Goal: Task Accomplishment & Management: Complete application form

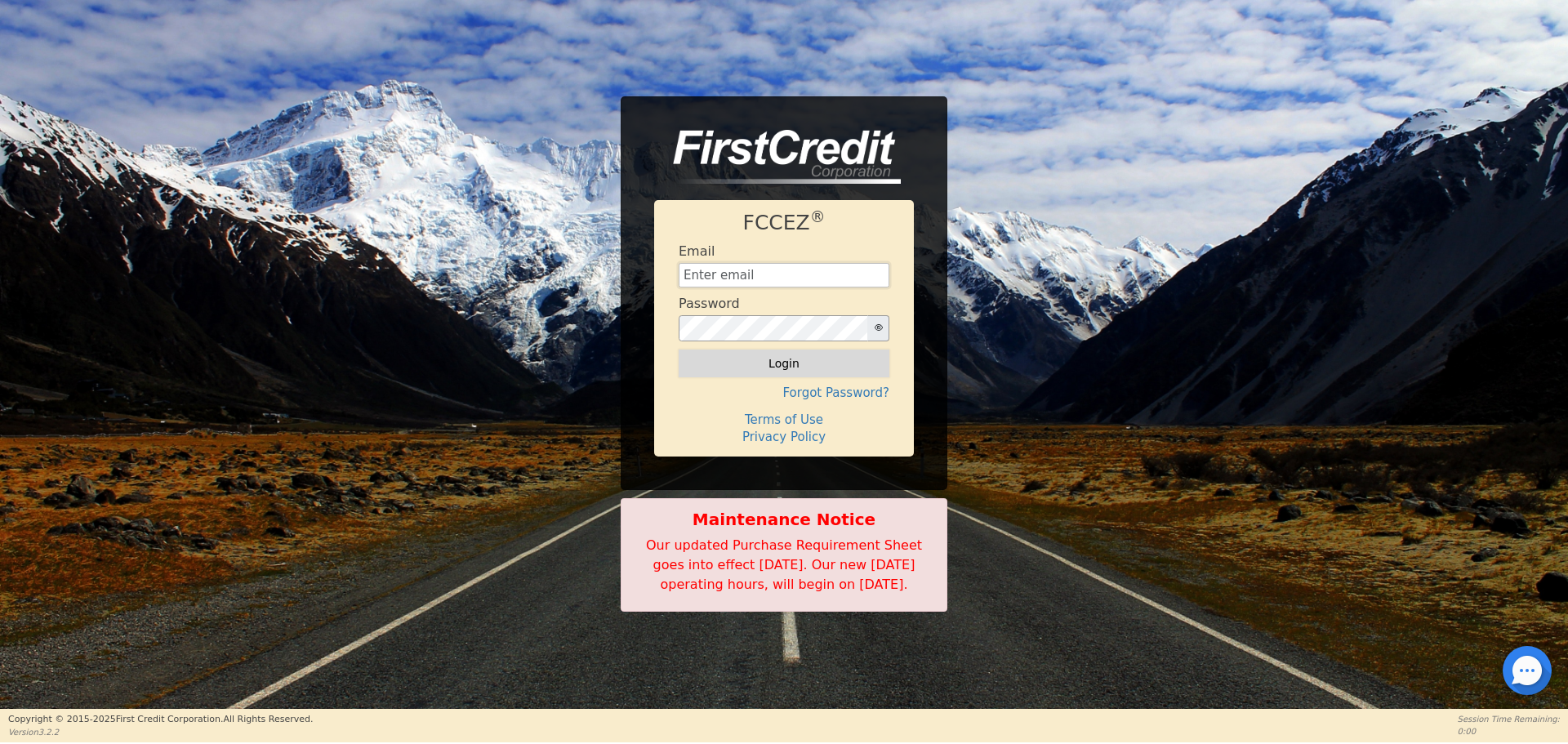
type input "[EMAIL_ADDRESS][DOMAIN_NAME]"
click at [804, 352] on button "Login" at bounding box center [784, 364] width 211 height 28
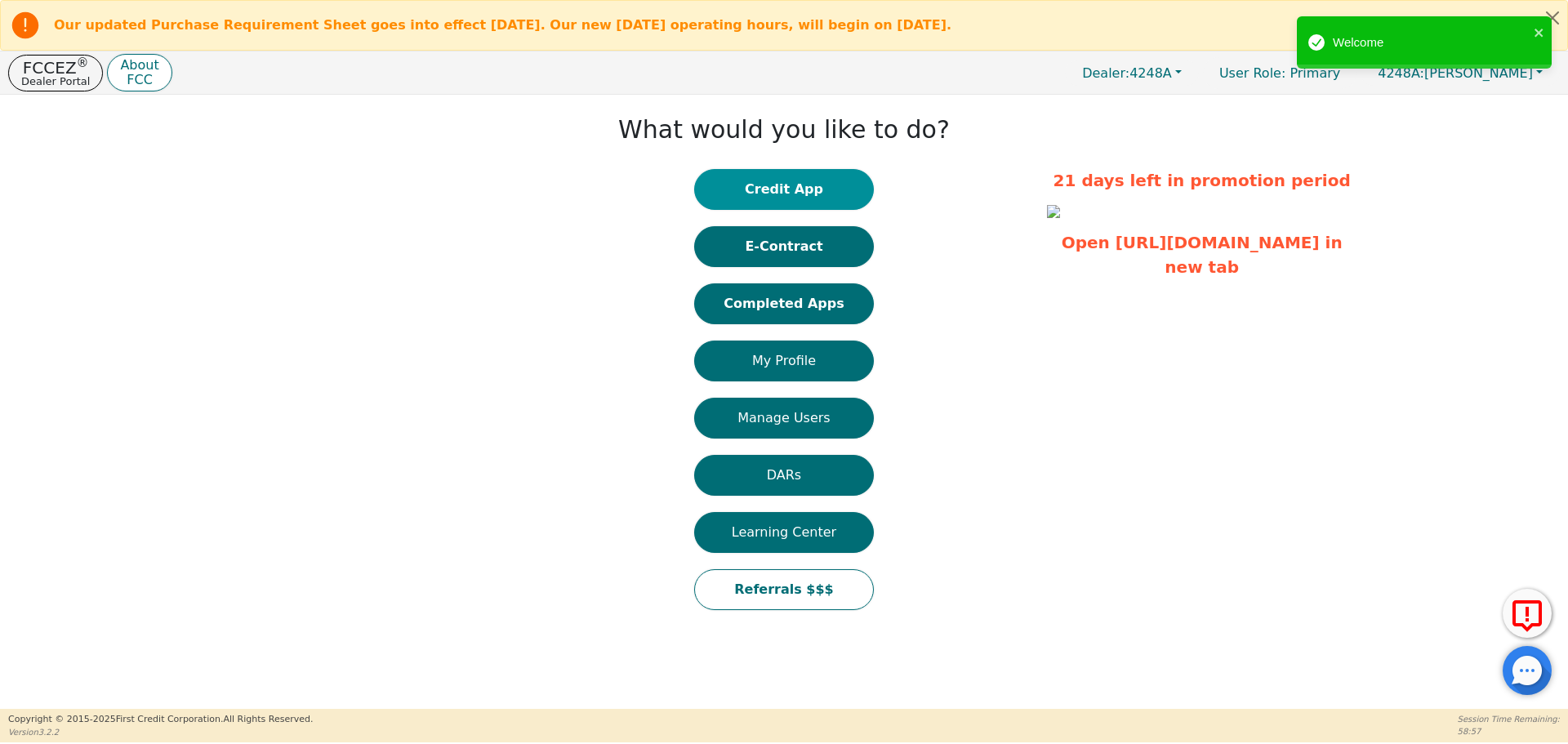
click at [836, 180] on button "Credit App" at bounding box center [784, 190] width 180 height 41
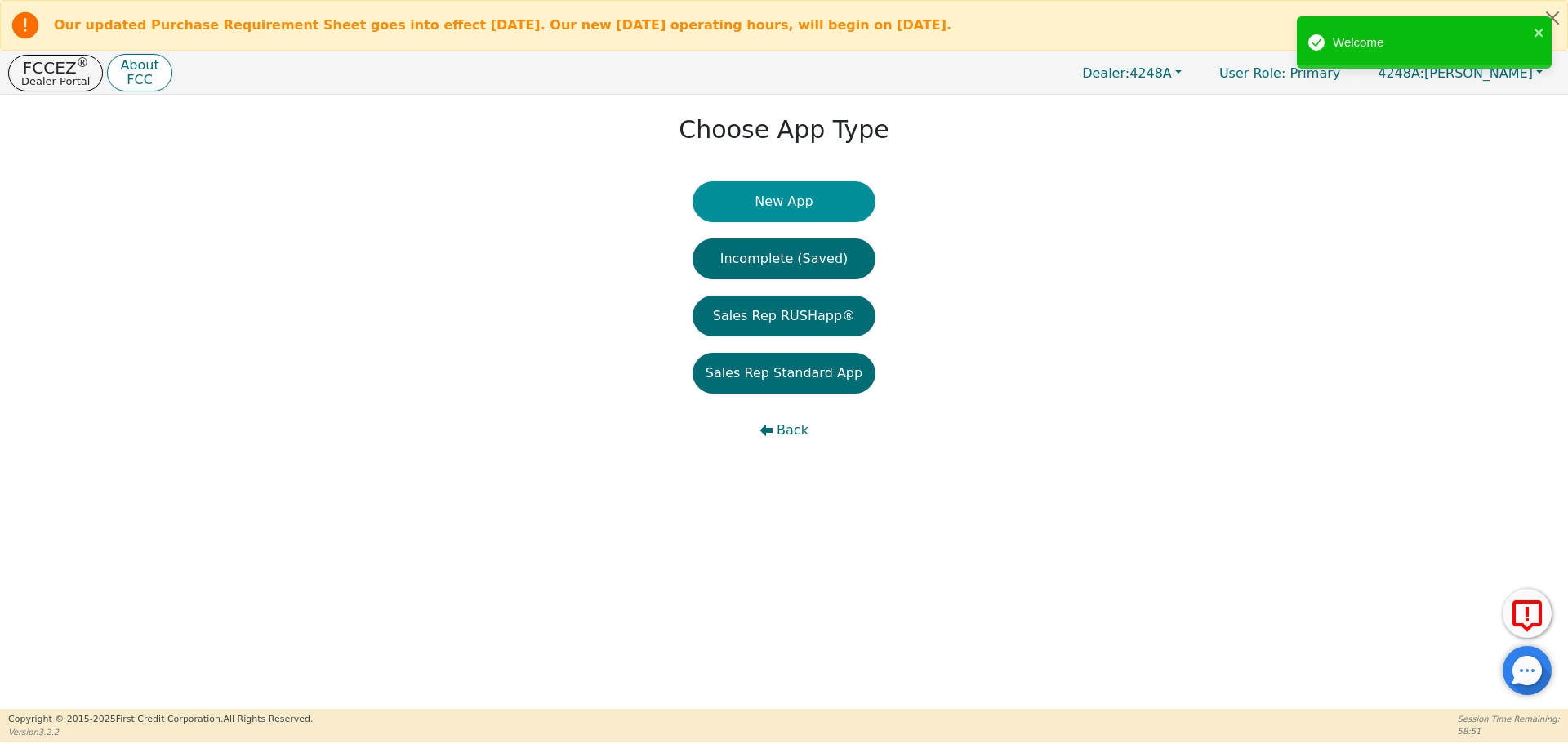
click at [825, 187] on button "New App" at bounding box center [783, 202] width 183 height 41
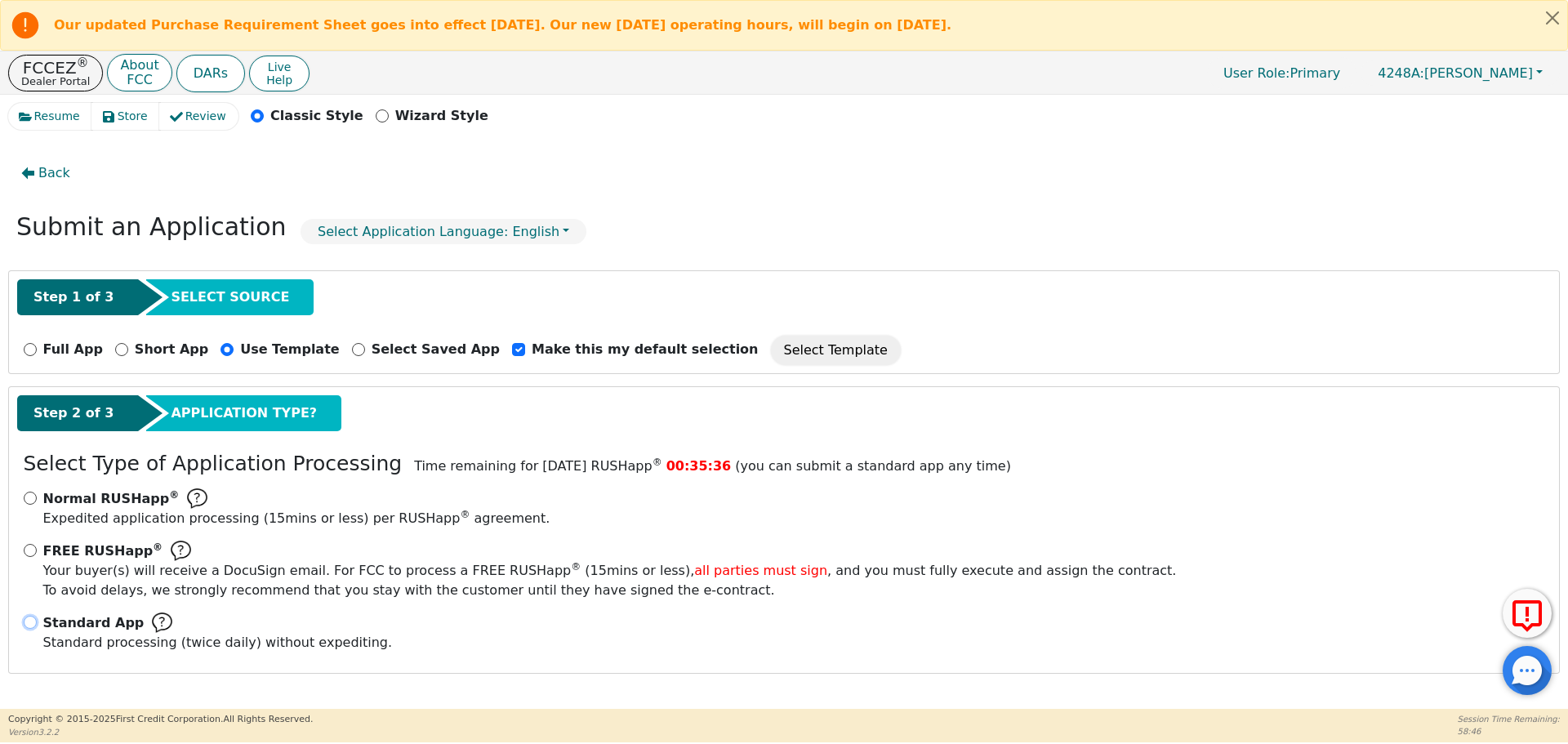
click at [24, 622] on input "Standard App Standard processing (twice daily) without expediting." at bounding box center [30, 623] width 13 height 13
radio input "true"
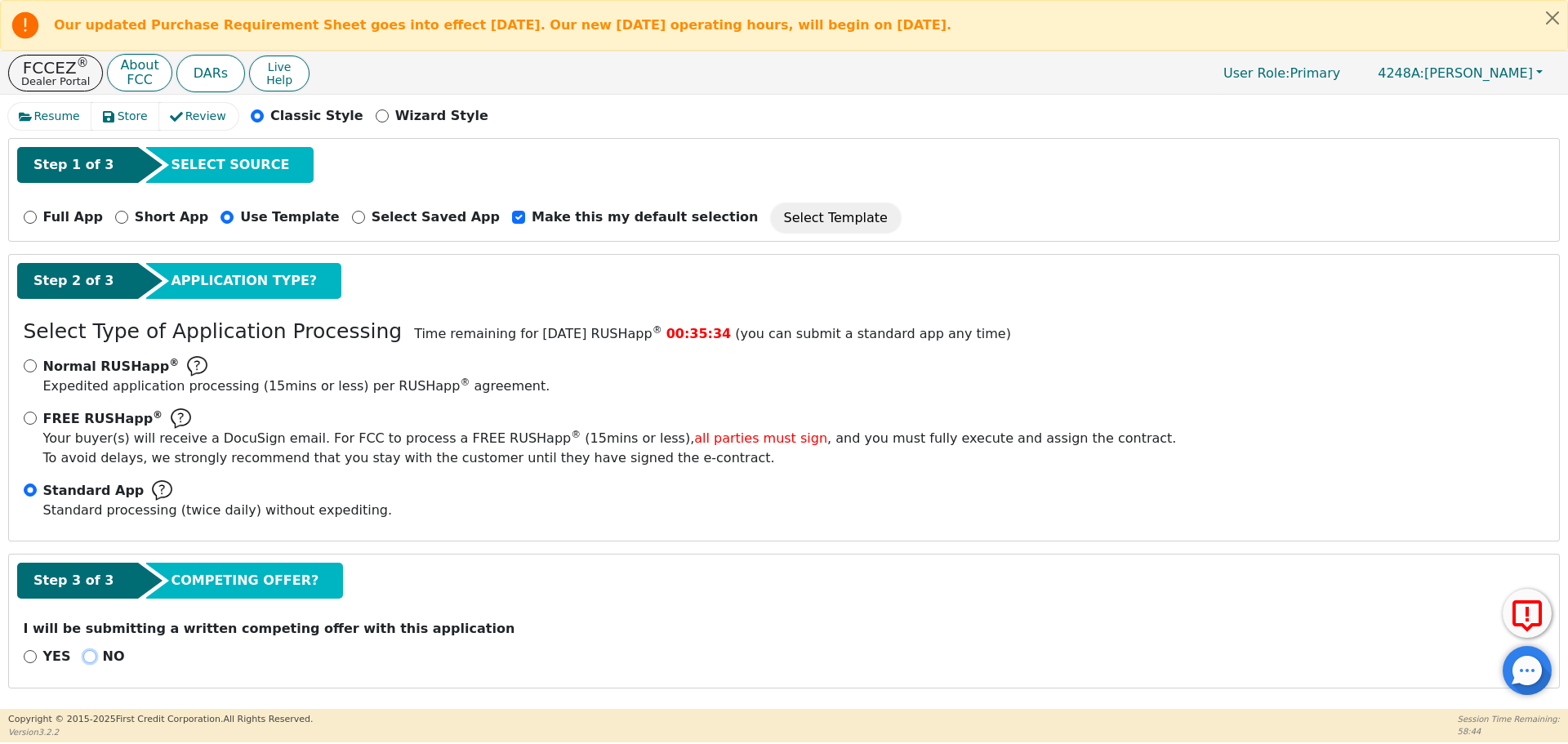
click at [85, 656] on input "NO" at bounding box center [90, 657] width 13 height 13
radio input "true"
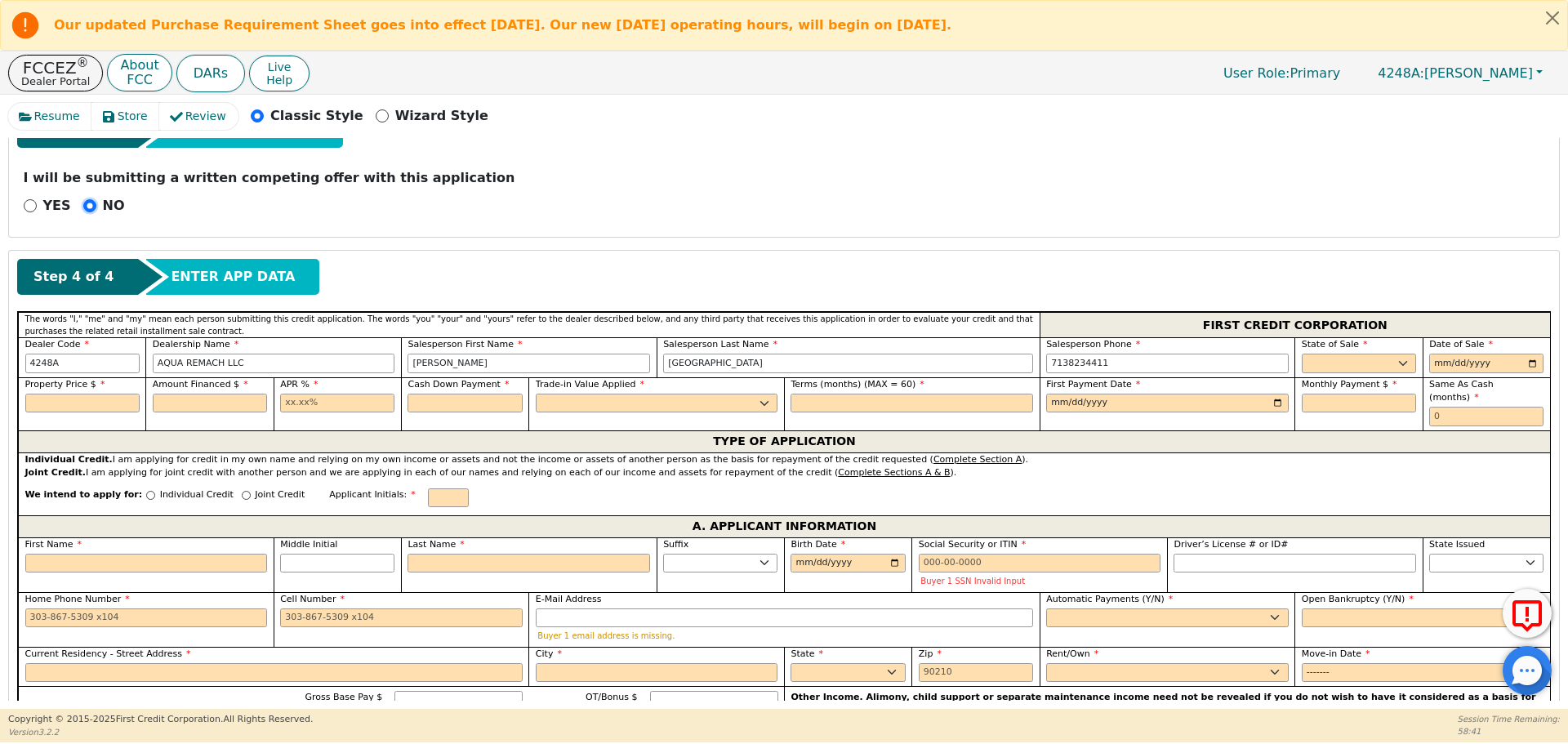
scroll to position [585, 0]
click at [1349, 367] on select "AK AL AR AZ CA CO CT DC DE FL [GEOGRAPHIC_DATA] HI IA ID IL IN KS [GEOGRAPHIC_D…" at bounding box center [1359, 362] width 114 height 20
select select "[GEOGRAPHIC_DATA]"
click at [1302, 353] on select "AK AL AR AZ CA CO CT DC DE FL [GEOGRAPHIC_DATA] HI IA ID IL IN KS [GEOGRAPHIC_D…" at bounding box center [1359, 362] width 114 height 20
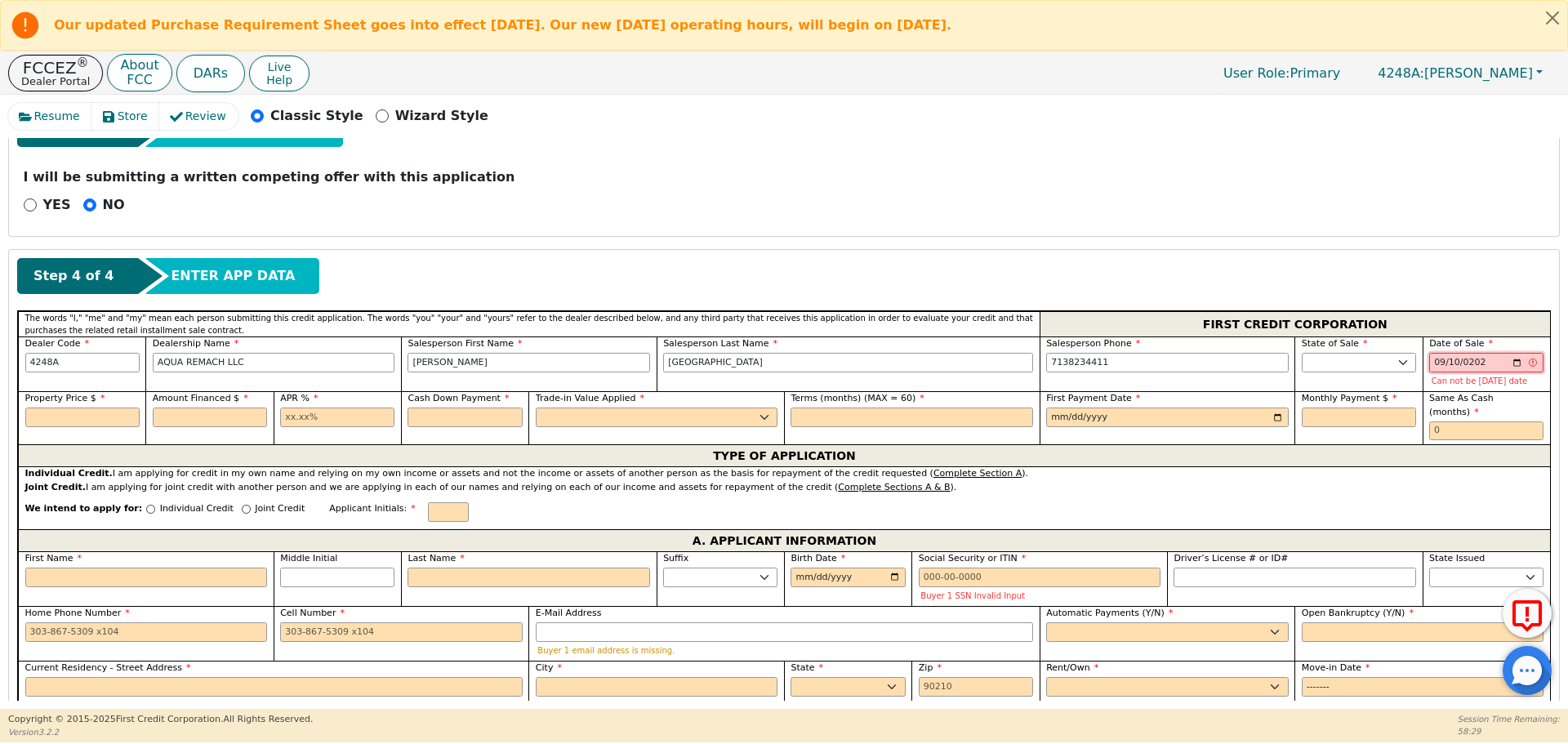
type input "[DATE]"
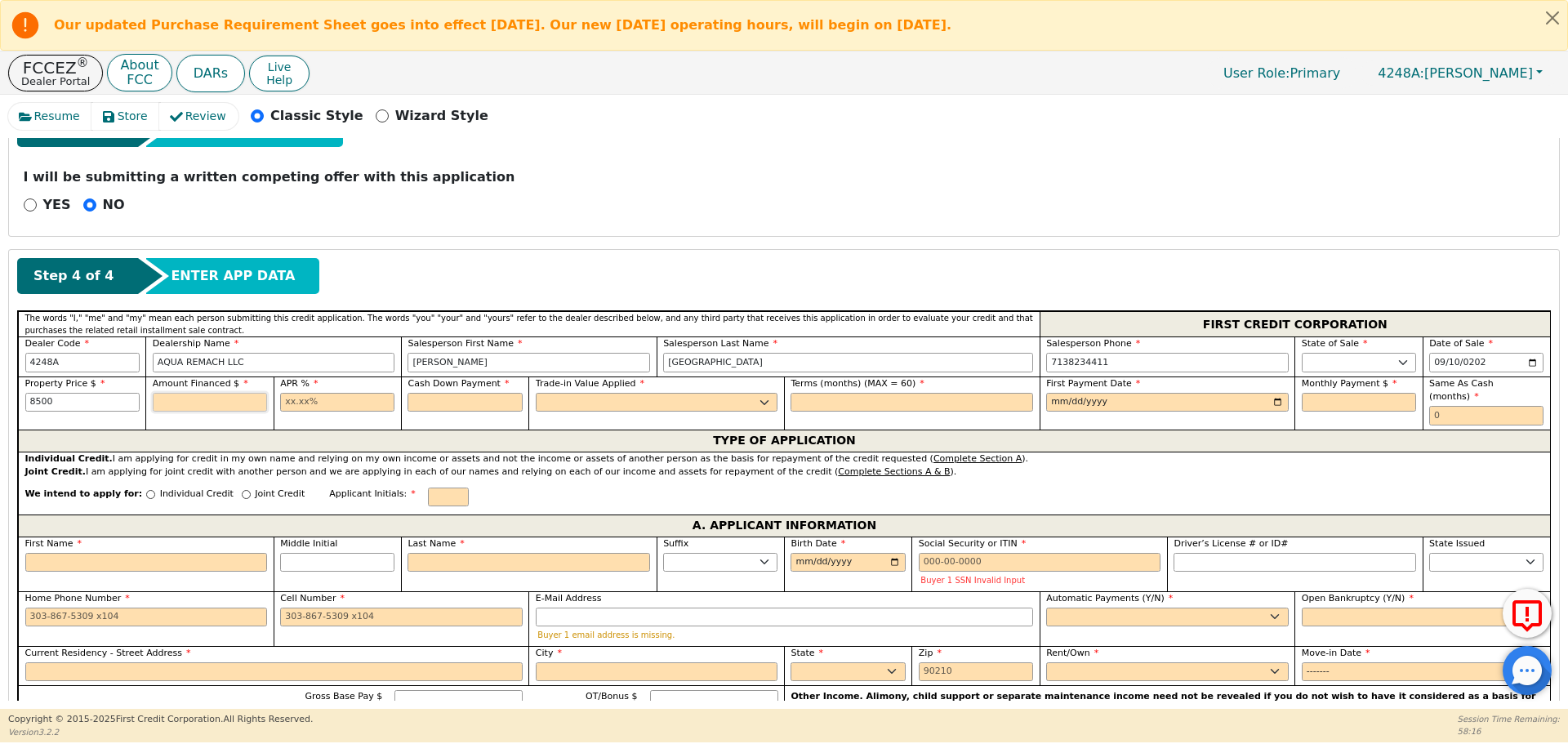
type input "8500.00"
type input "17.99"
type input "0.00"
select select "n"
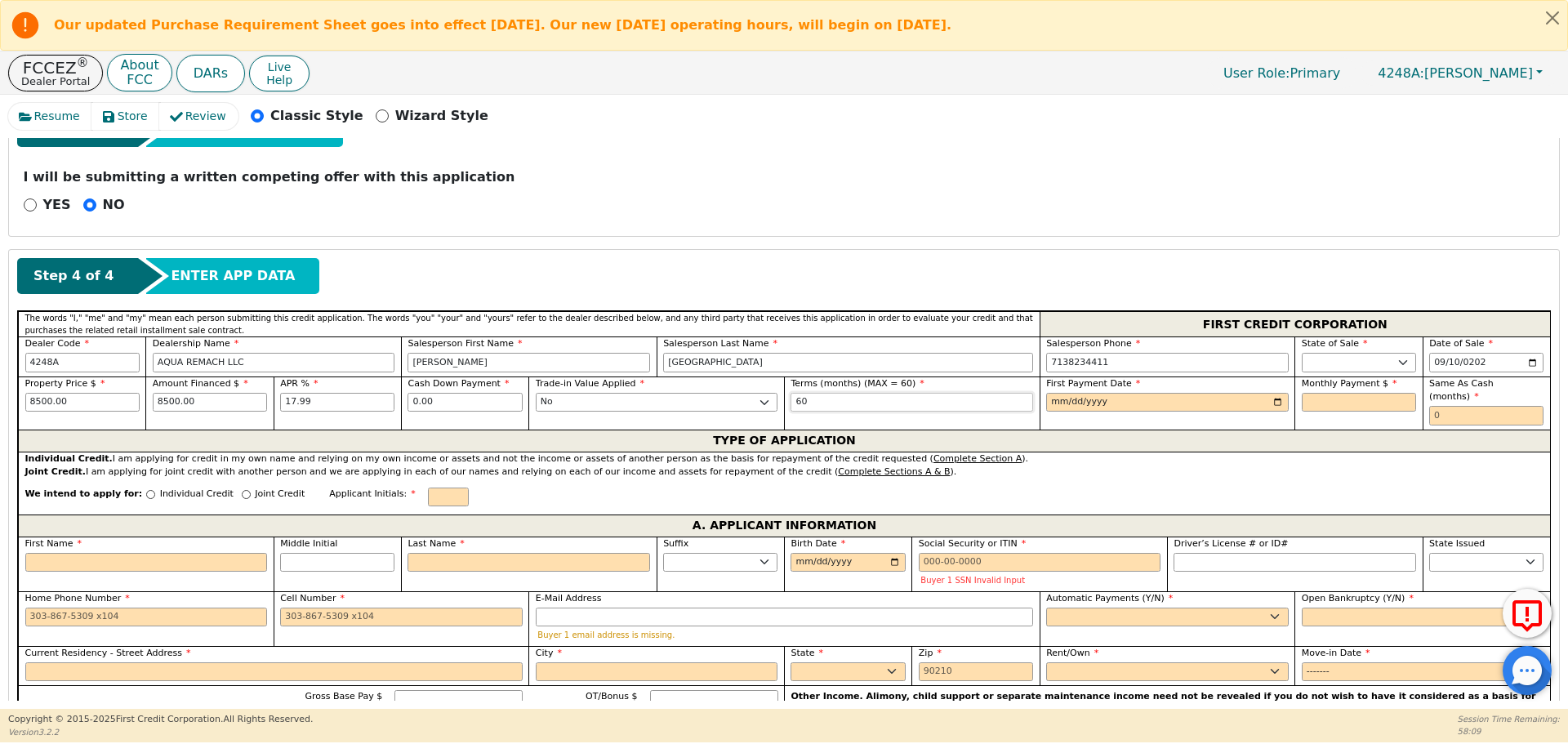
type input "60"
type input "0001-10-10"
type input "[DATE]"
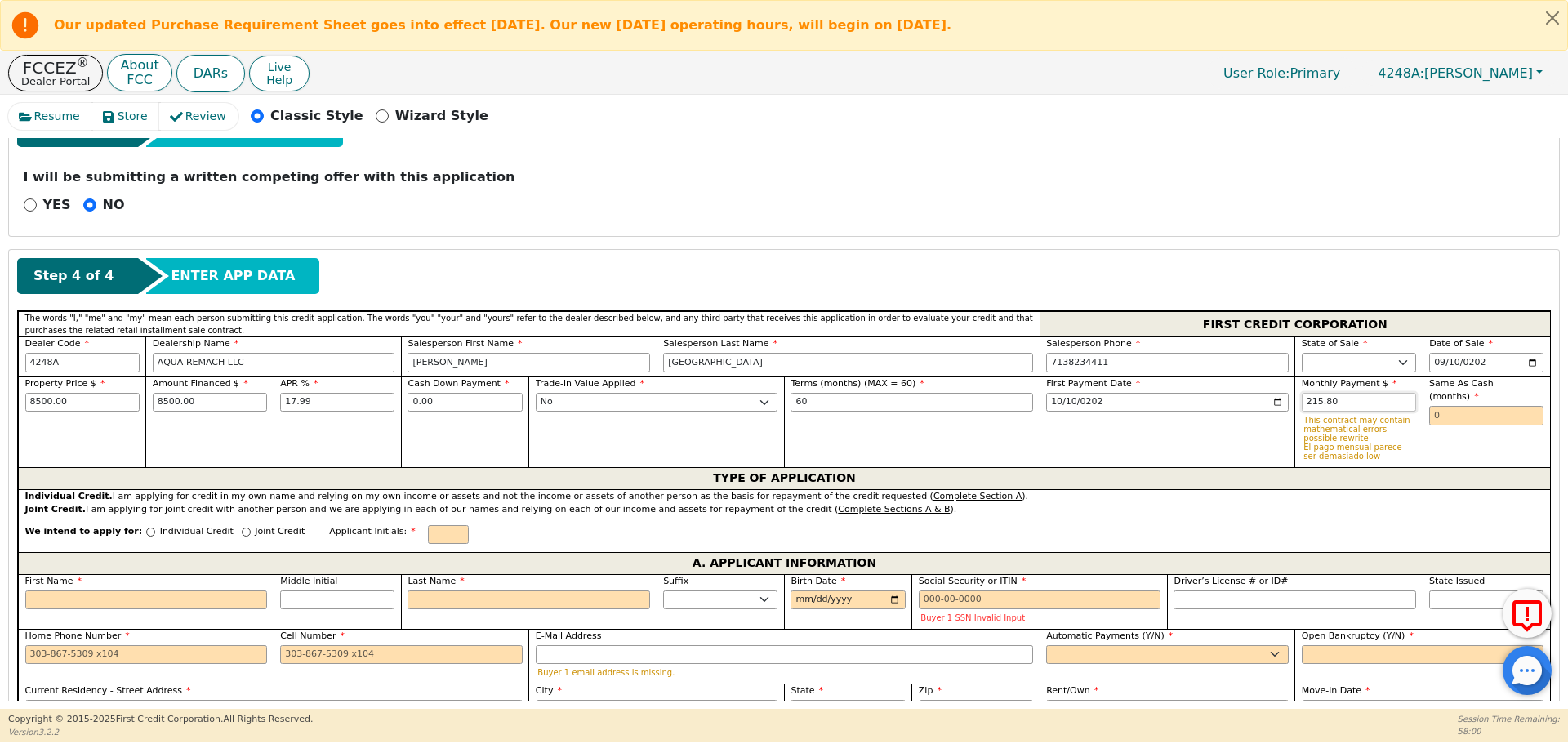
type input "215.80"
type input "0"
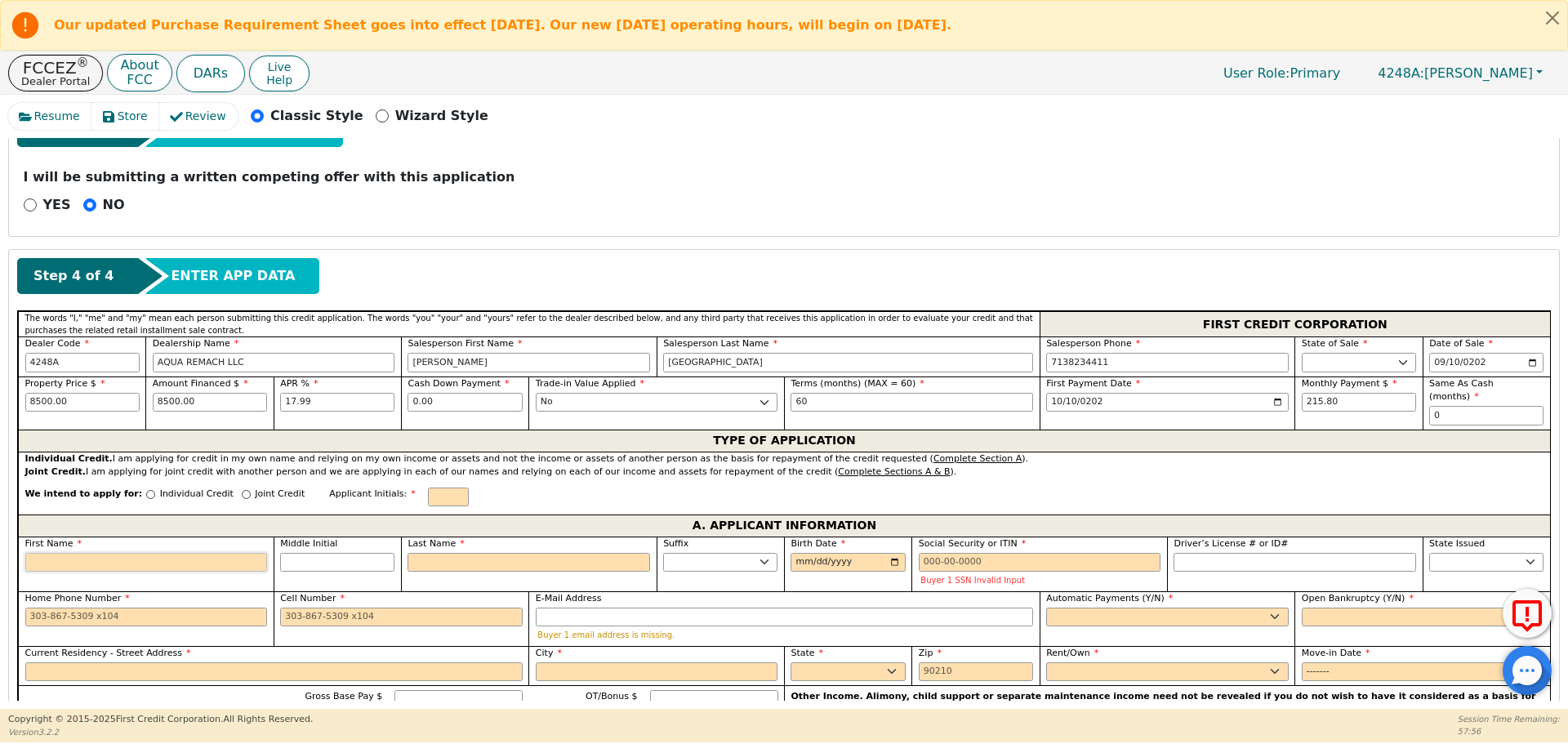
click at [189, 554] on input "First Name" at bounding box center [146, 563] width 243 height 20
type input "P"
type input "Ph"
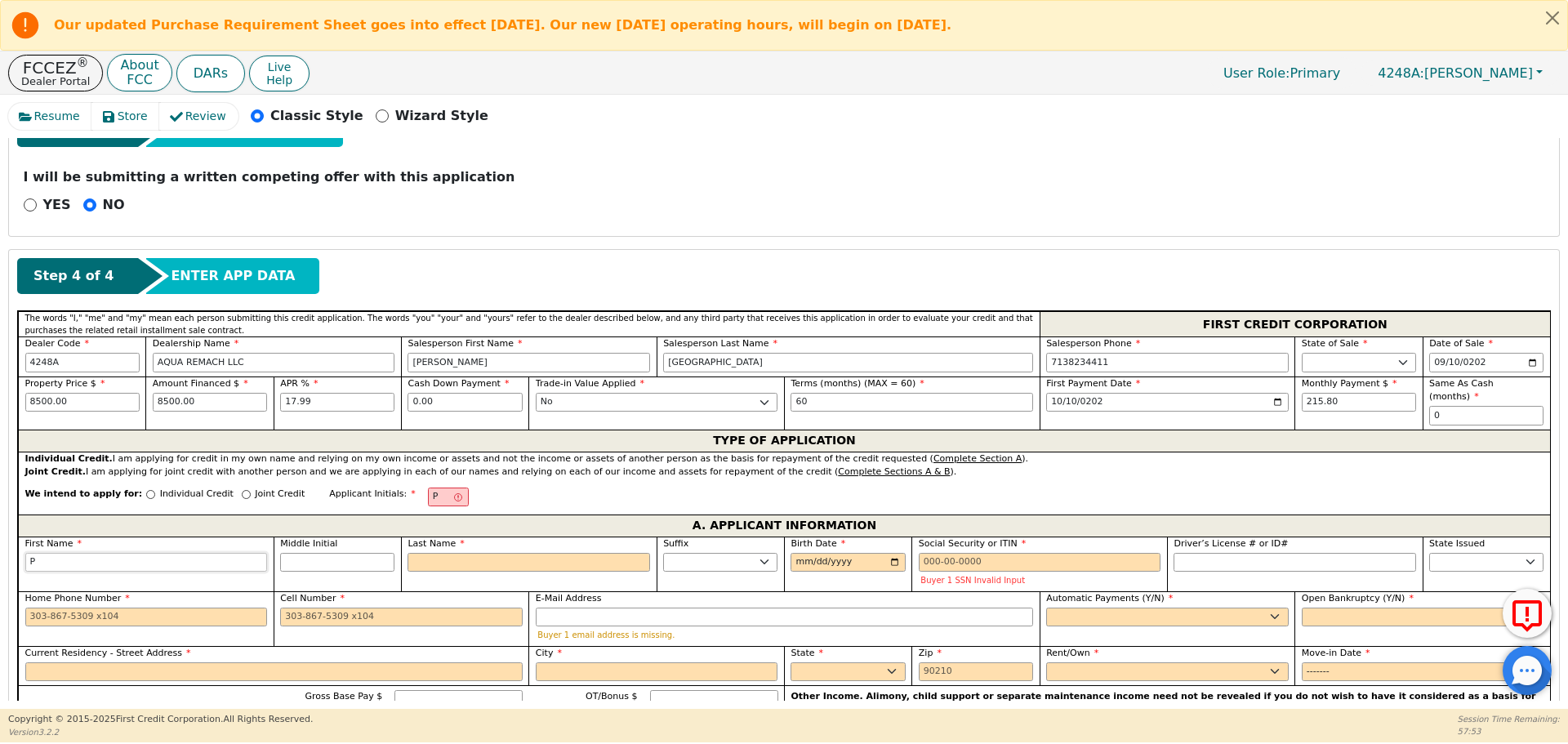
type input "Ph"
type input "Phi"
type input "Phil"
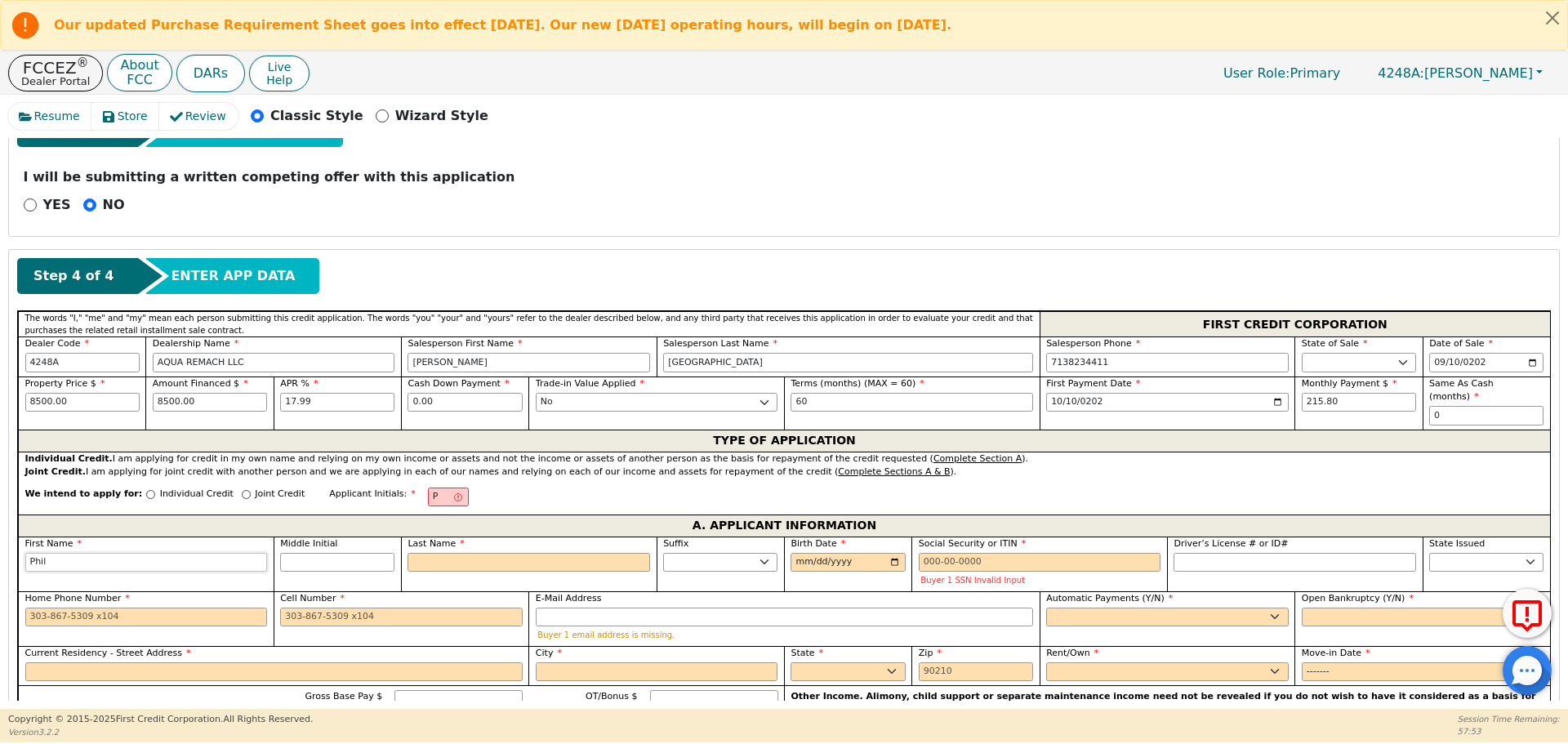
type input "Phili"
type input "[PERSON_NAME]"
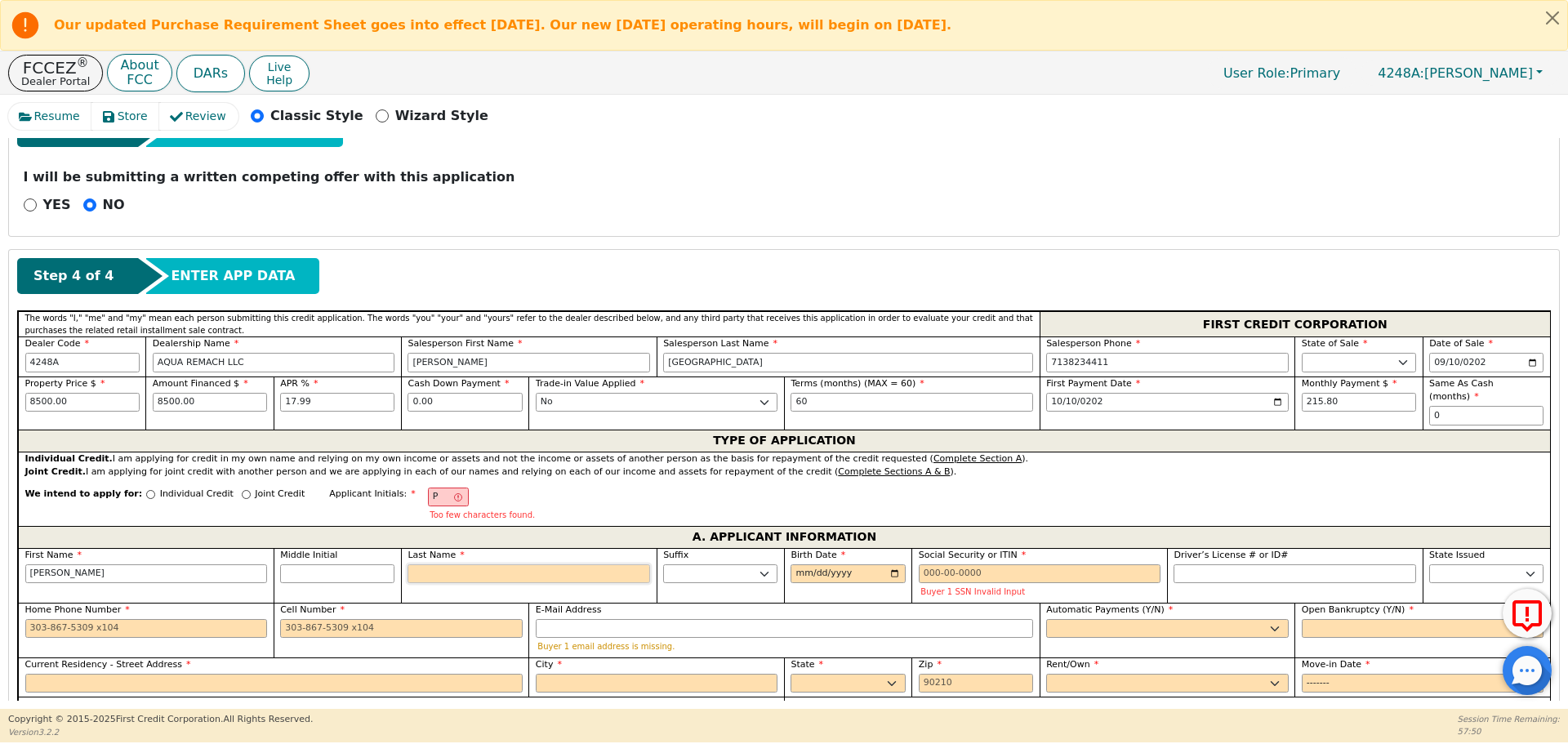
type input "L"
type input "PL"
type input "[PERSON_NAME]"
type input "Lo"
type input "[PERSON_NAME]"
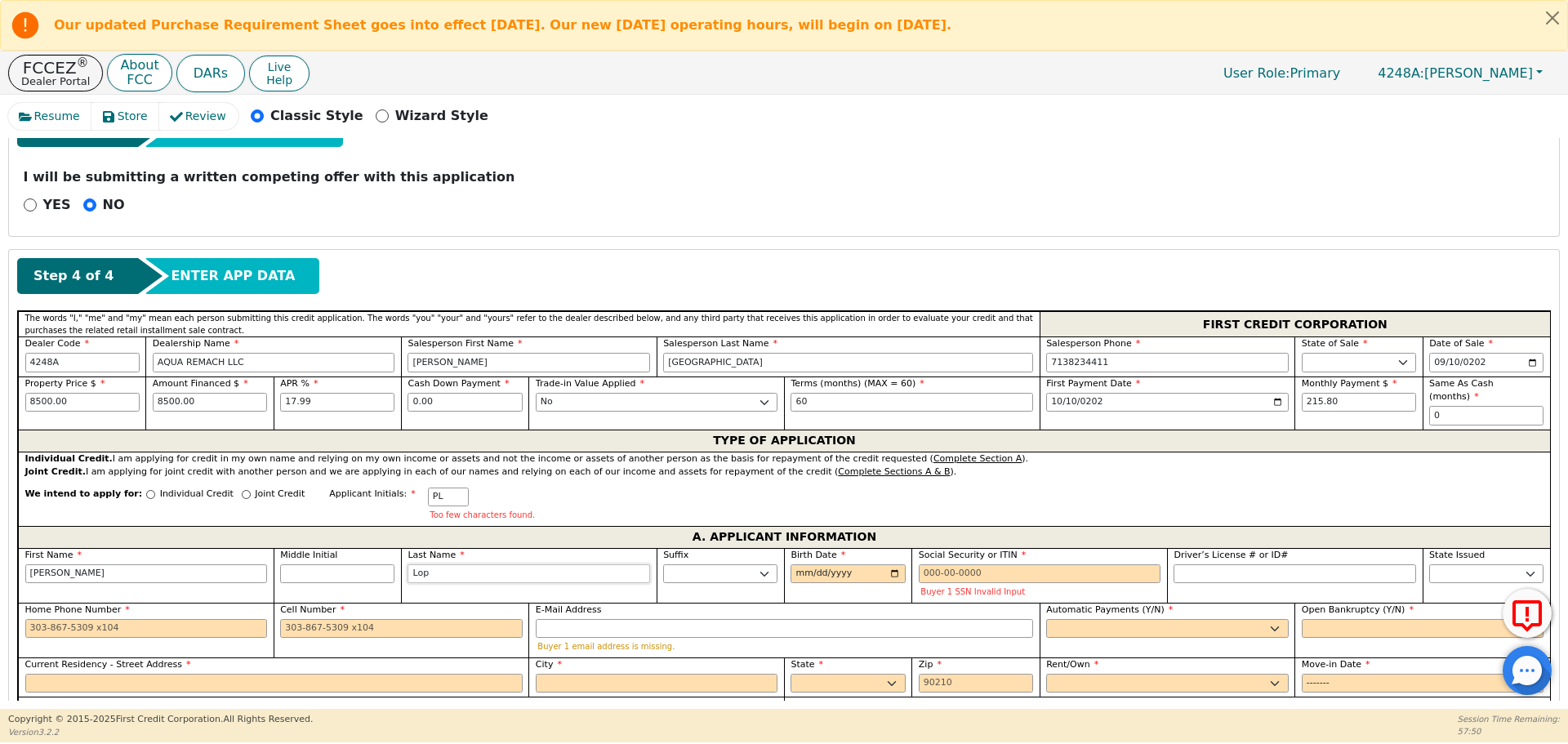
type input "Lope"
type input "[PERSON_NAME]"
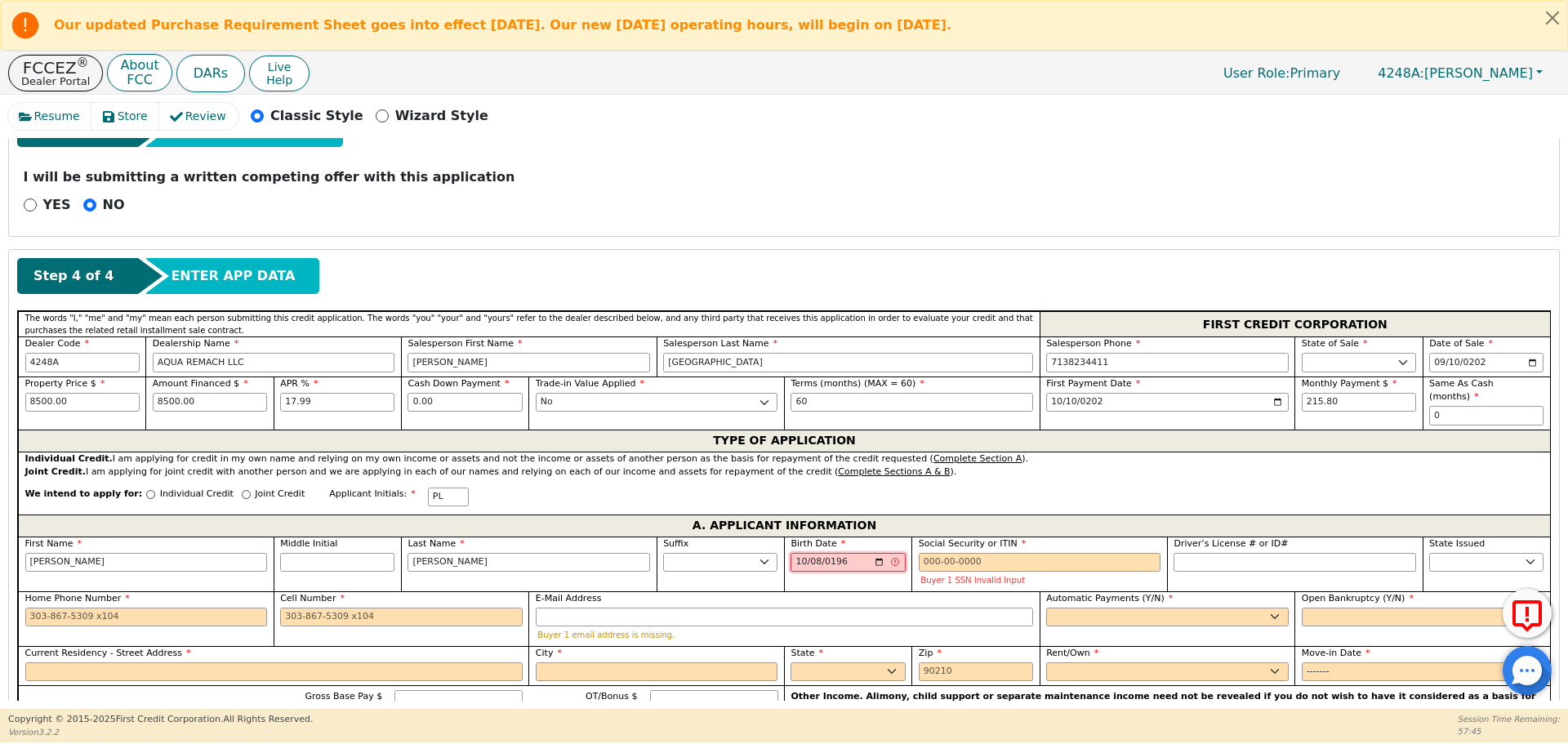
type input "[DATE]"
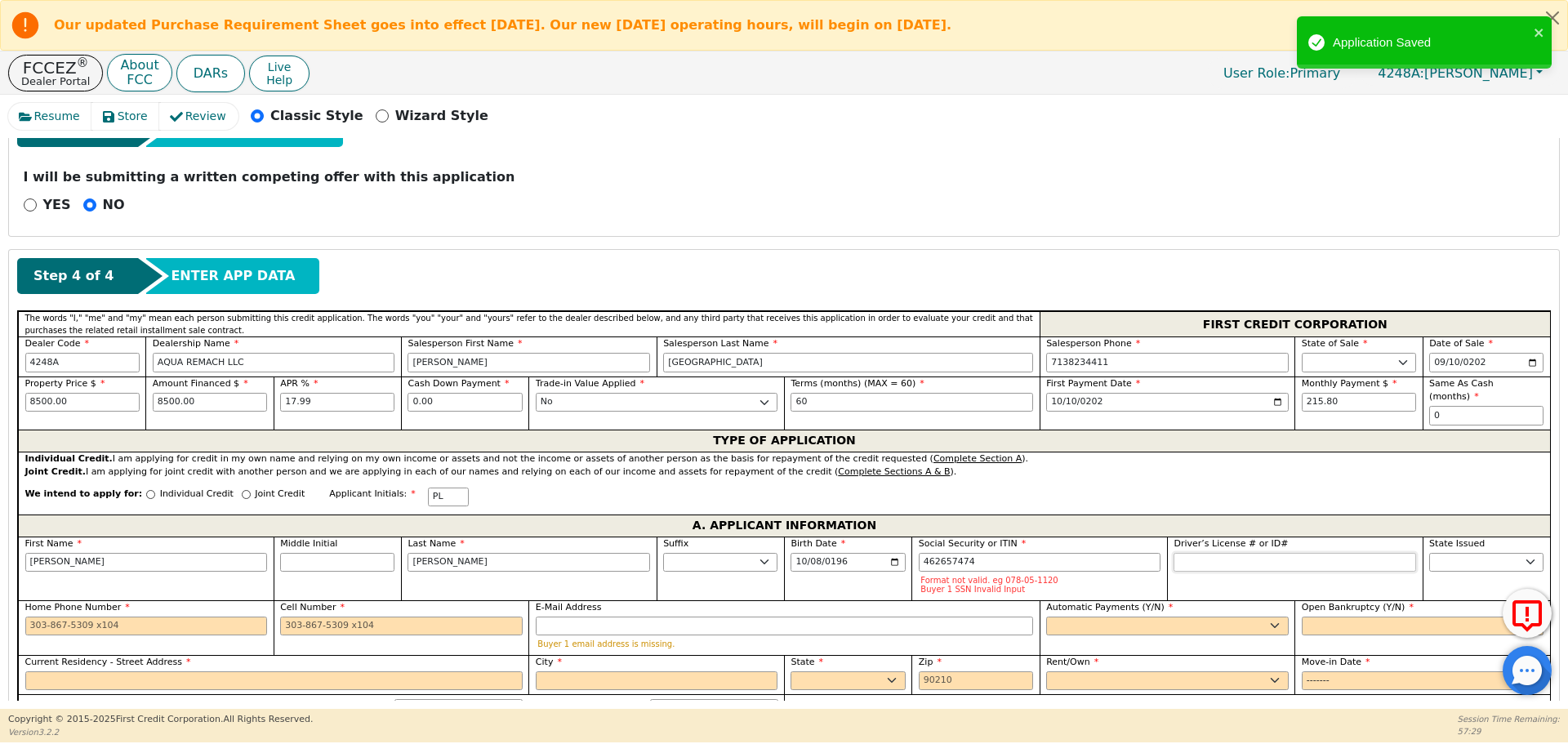
type input "***-**-7474"
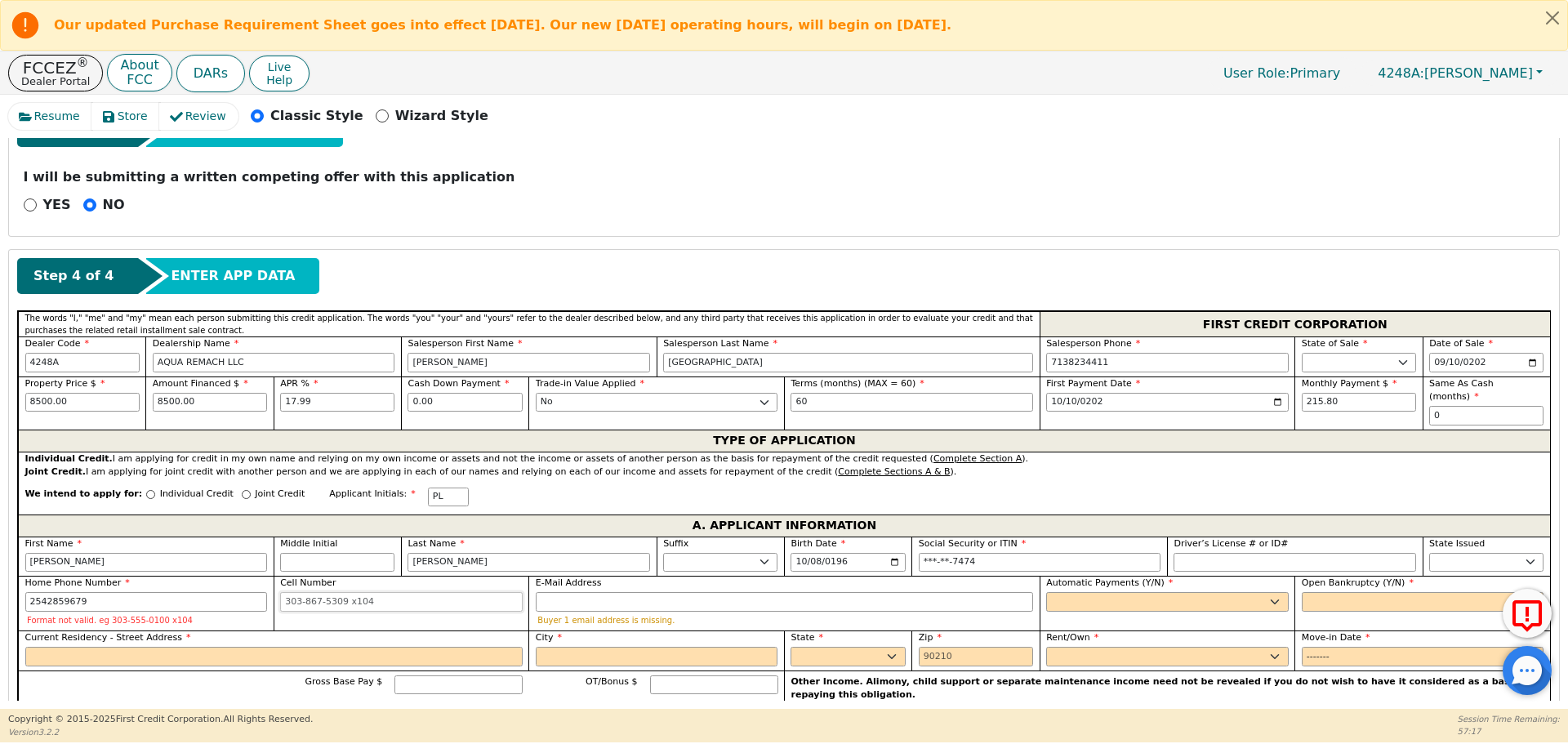
type input "[PHONE_NUMBER]"
type input "[EMAIL_ADDRESS][DOMAIN_NAME]"
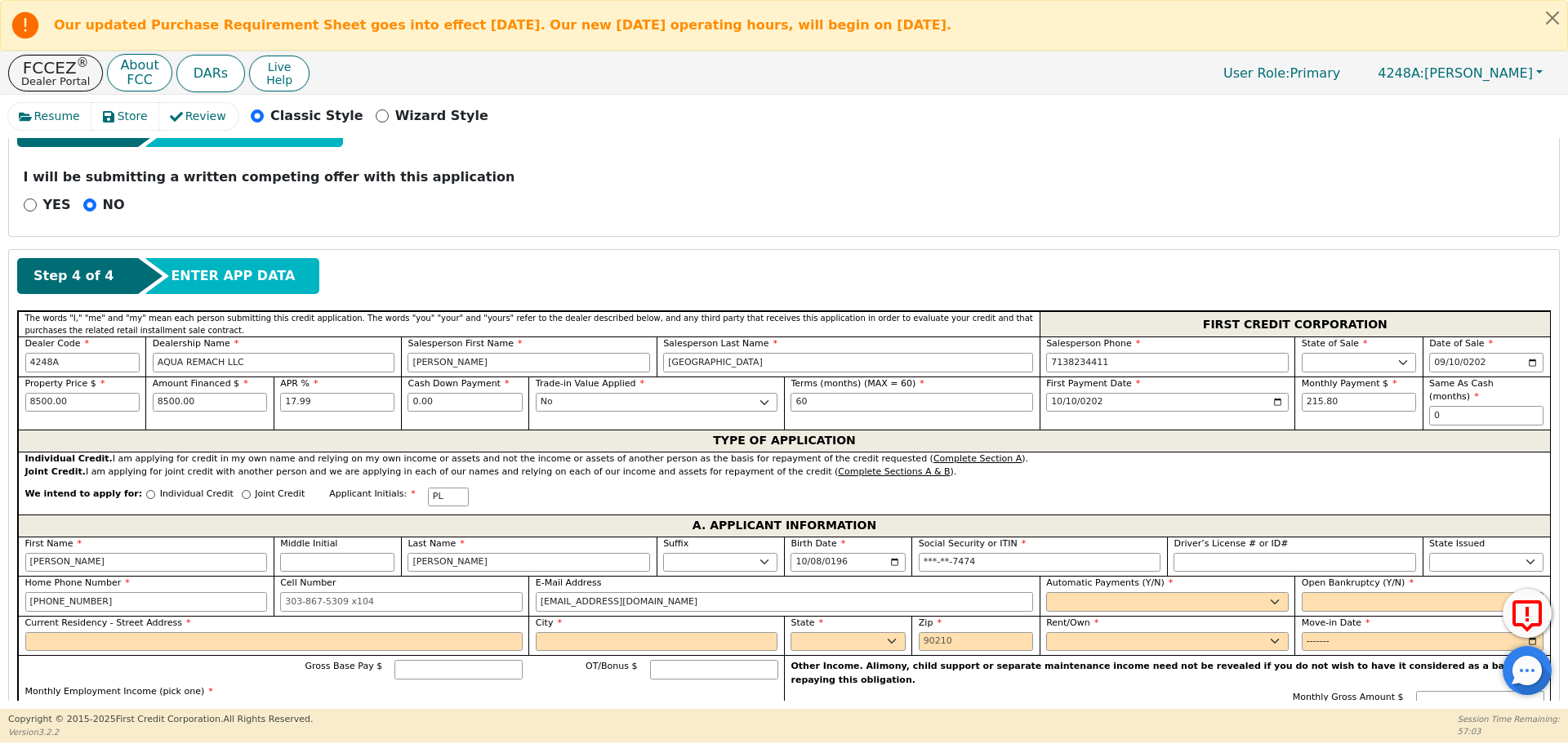
click at [1103, 578] on span "Automatic Payments (Y/N)" at bounding box center [1108, 583] width 127 height 10
click at [1103, 592] on select "Yes No" at bounding box center [1167, 601] width 243 height 20
click at [1114, 592] on select "Yes No" at bounding box center [1167, 601] width 243 height 20
select select "y"
click at [1046, 592] on select "Yes No" at bounding box center [1167, 601] width 243 height 20
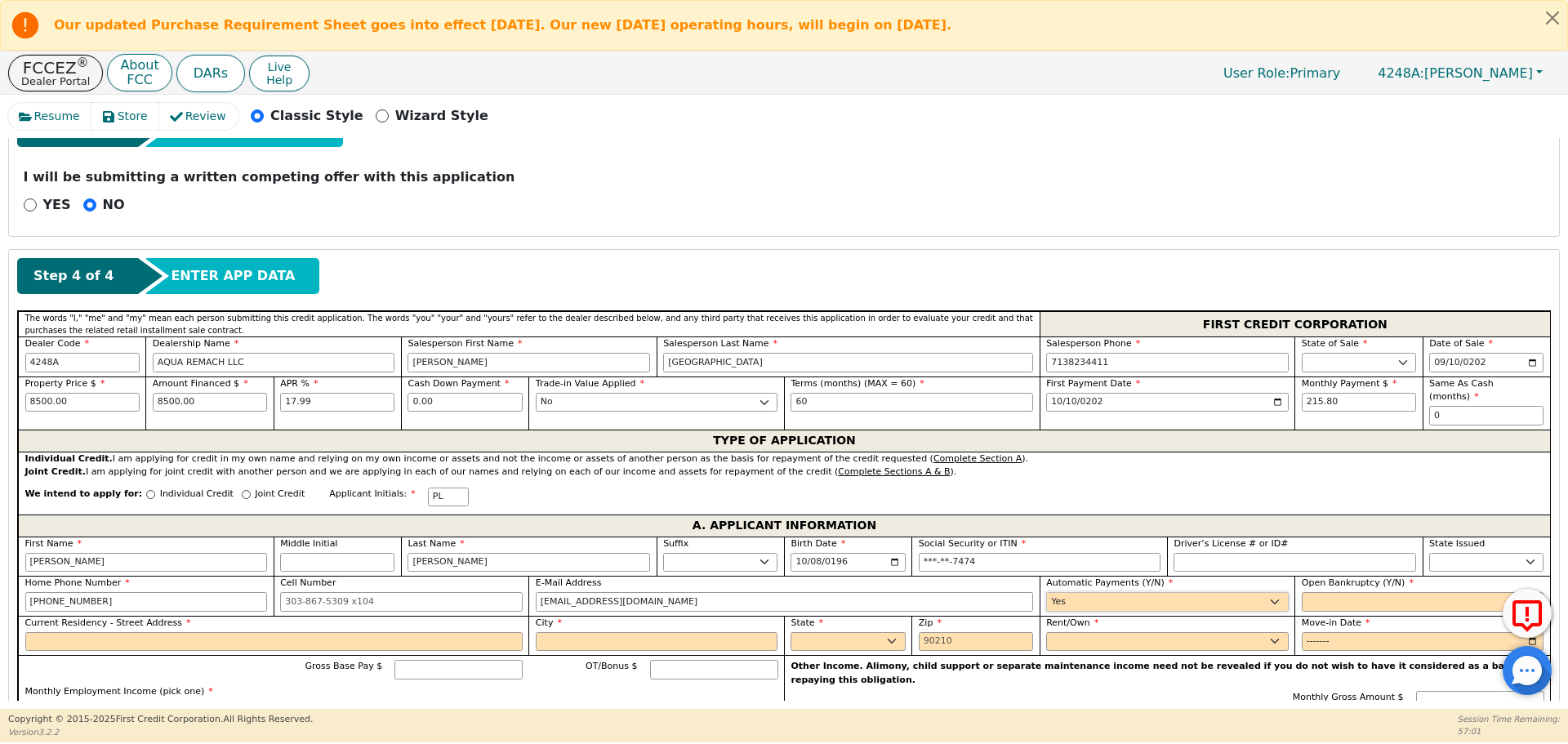
type input "[PERSON_NAME]"
click at [1311, 592] on select "Yes No" at bounding box center [1423, 601] width 243 height 20
select select "n"
click at [1302, 592] on select "Yes No" at bounding box center [1423, 601] width 243 height 20
click at [128, 633] on input "Current Residency - Street Address" at bounding box center [274, 642] width 497 height 20
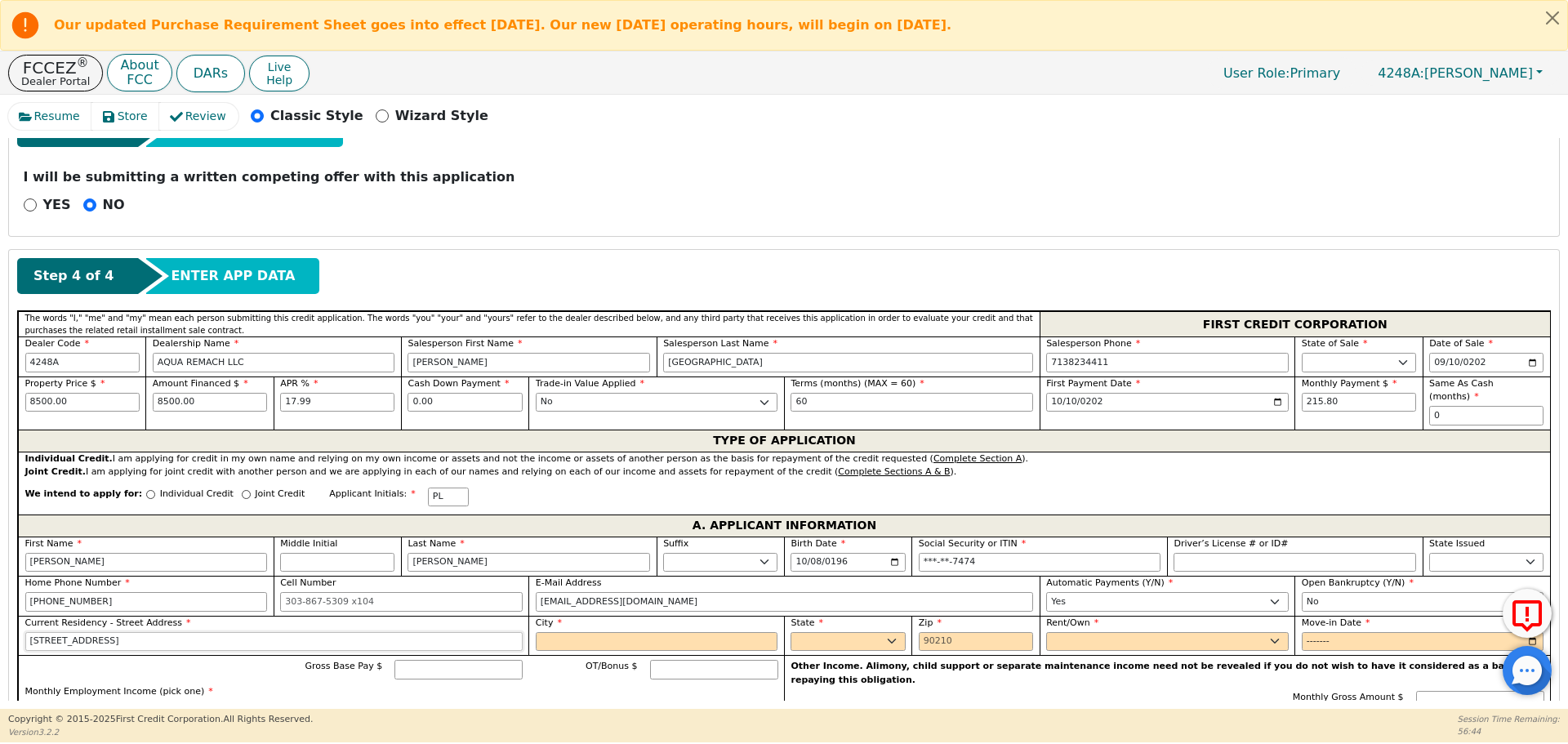
type input "[STREET_ADDRESS]"
type input "[PERSON_NAME]"
select select "[GEOGRAPHIC_DATA]"
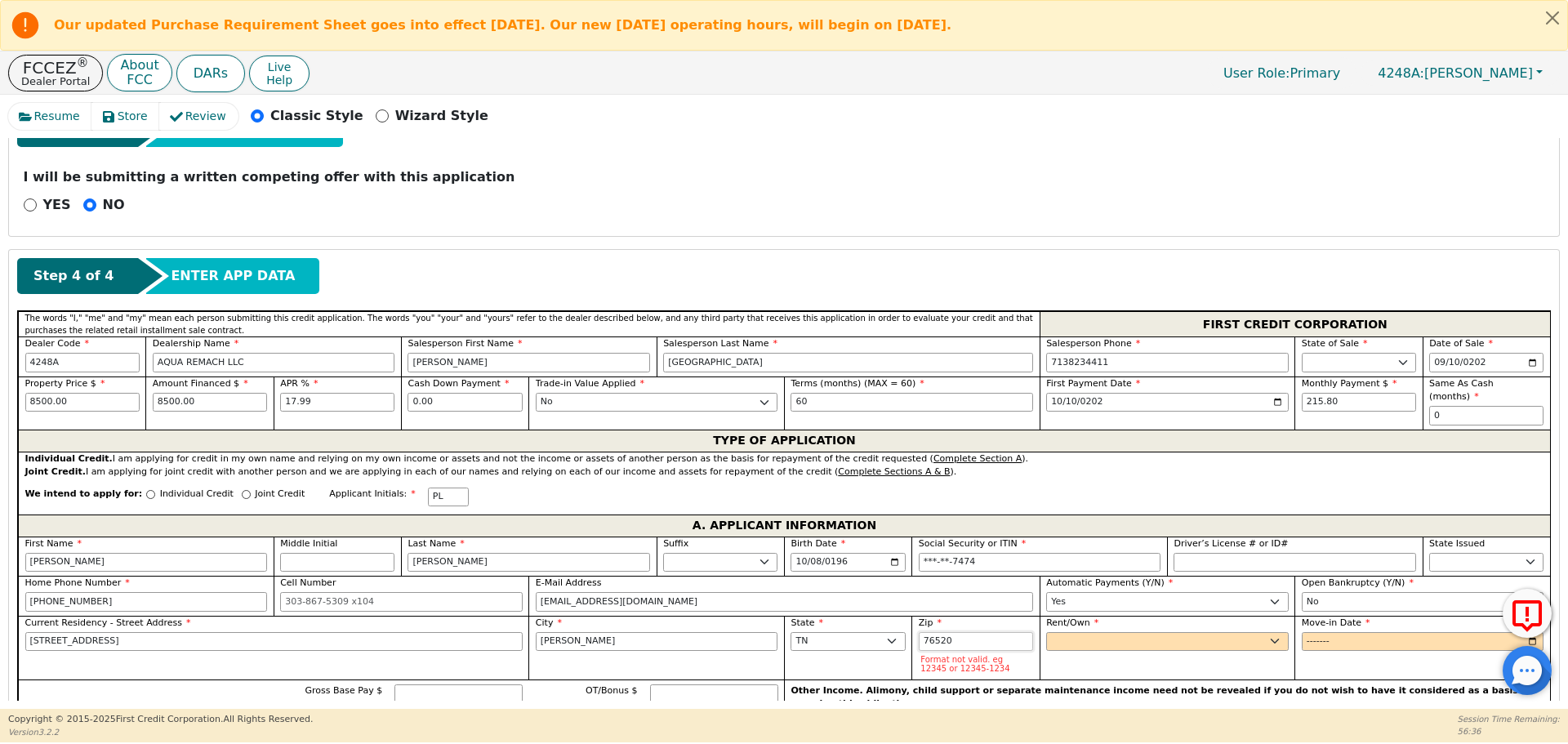
type input "76520"
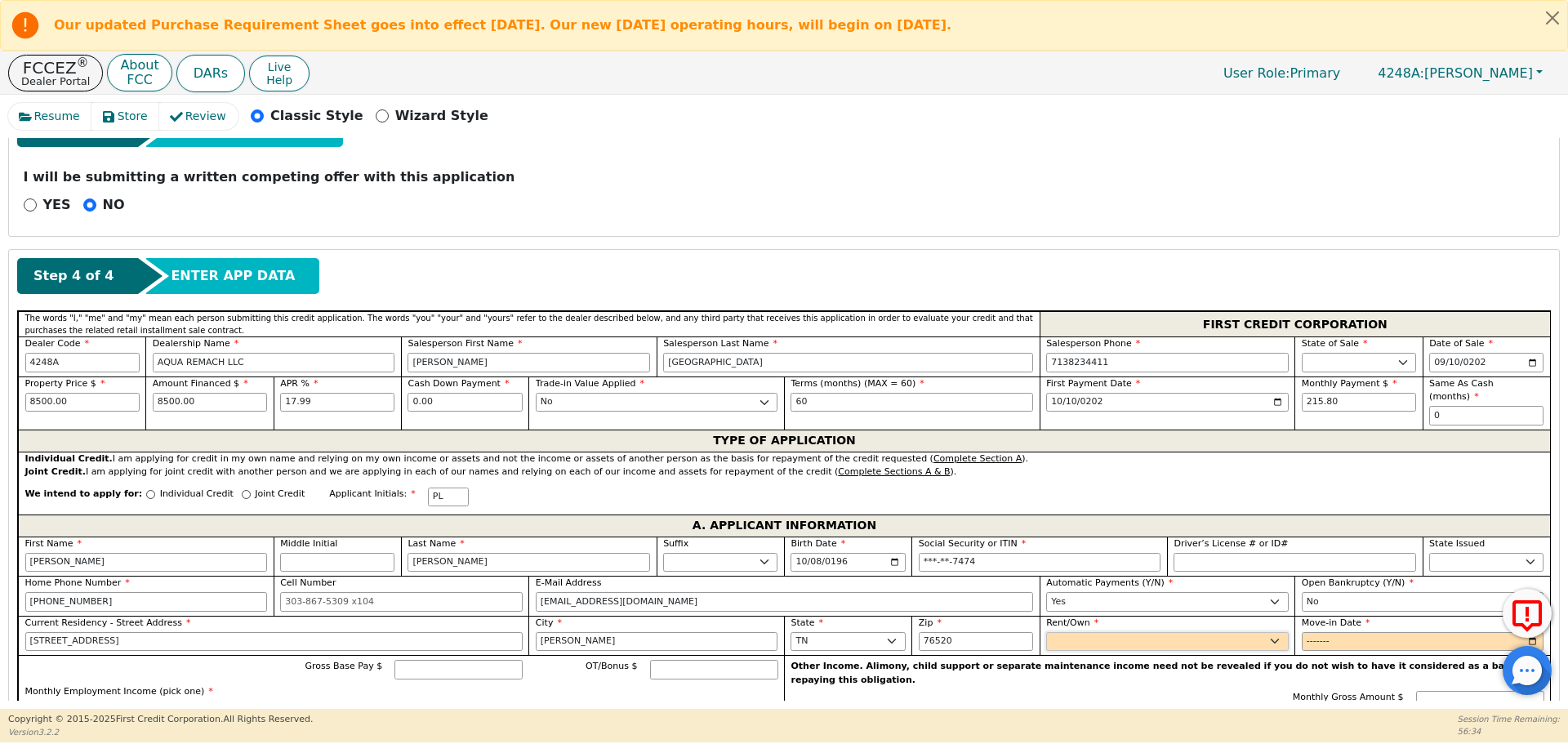
select select "Own"
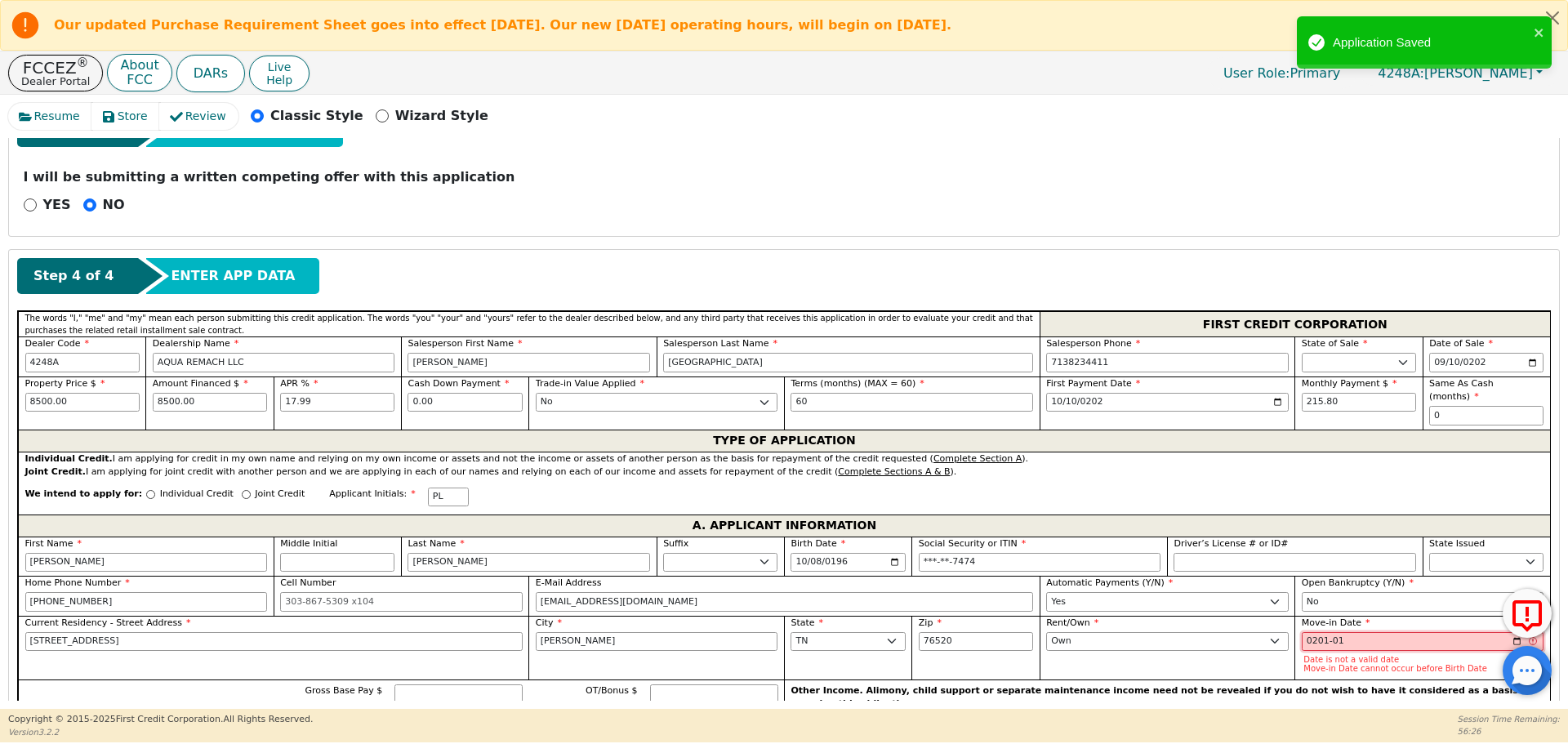
type input "2018-01"
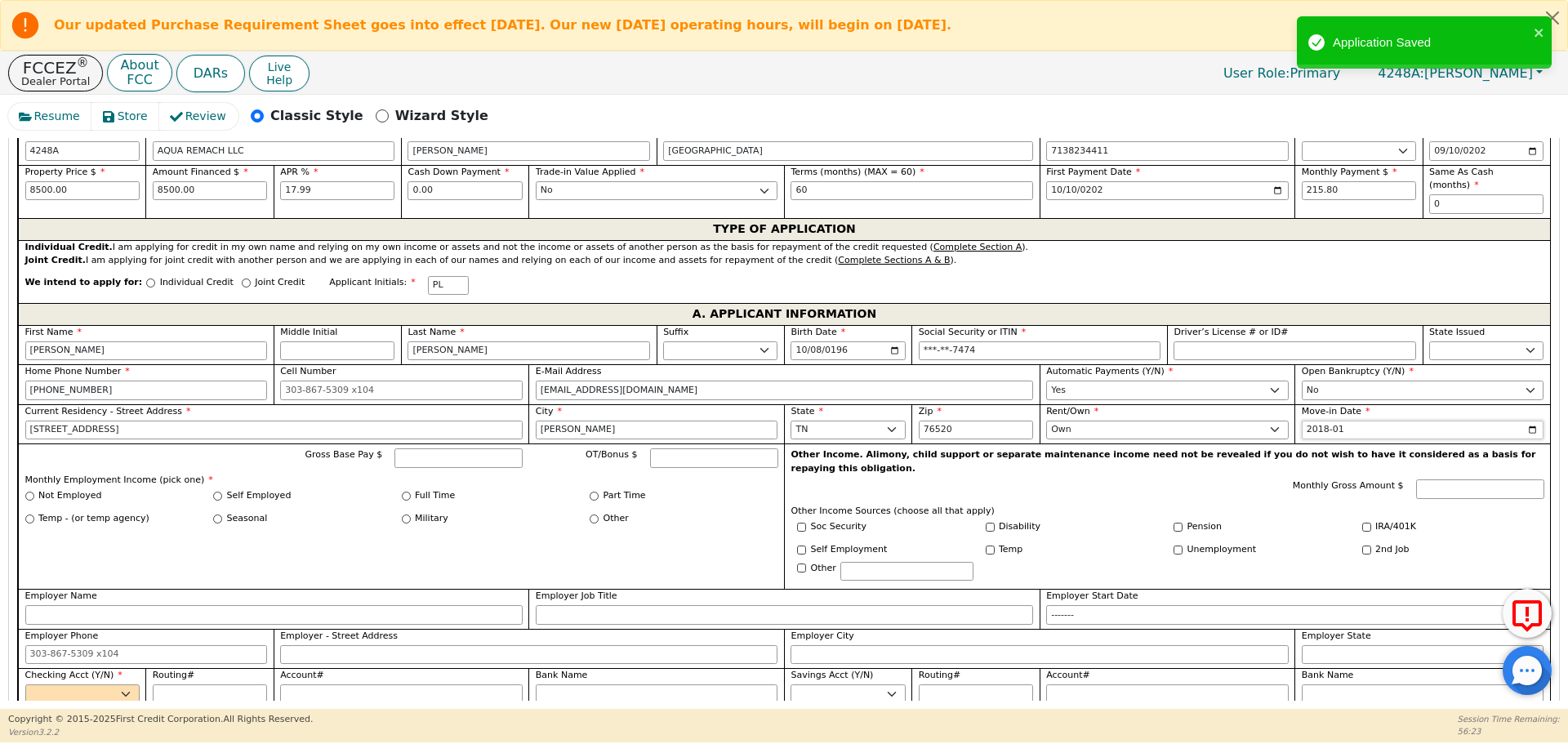
scroll to position [798, 0]
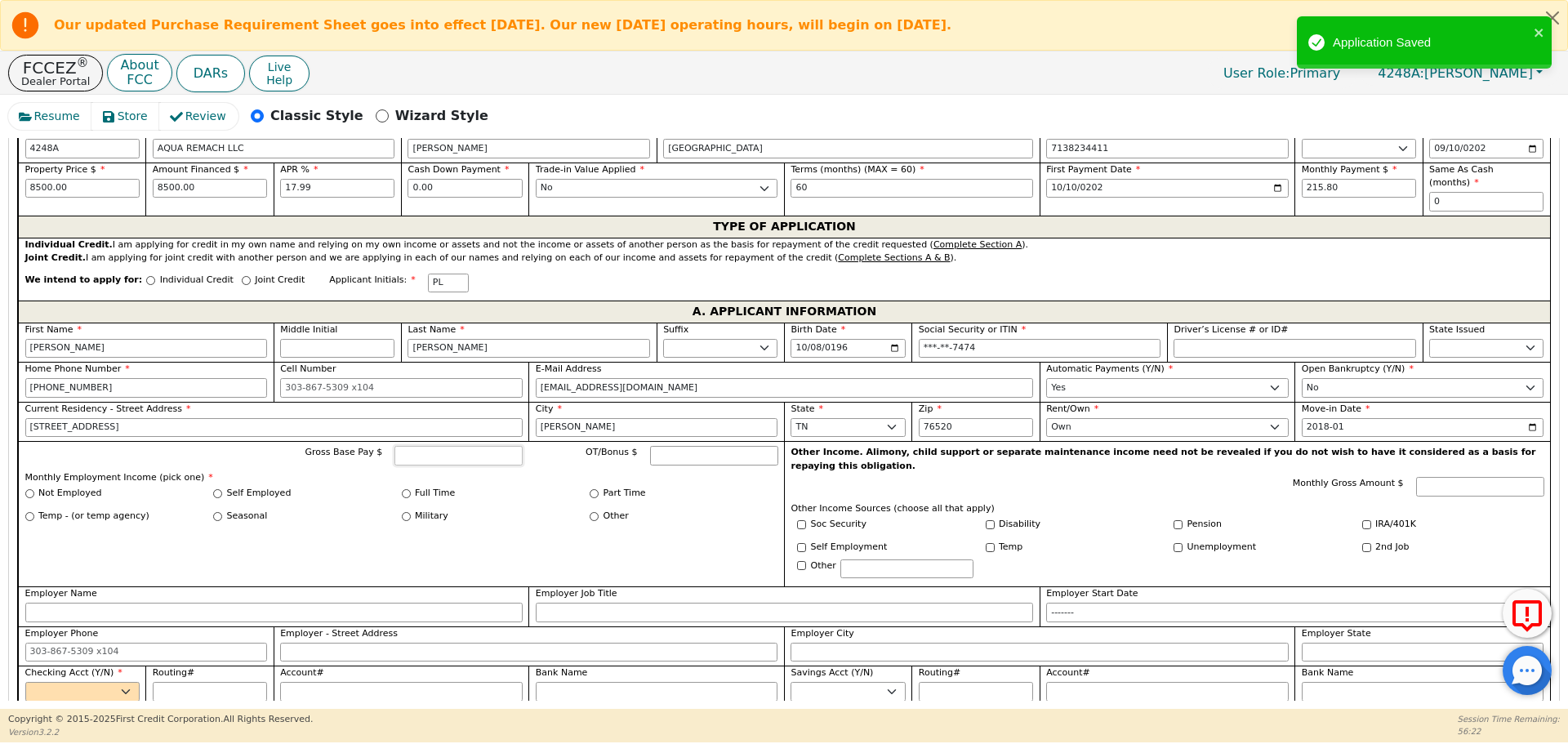
click at [425, 448] on input "Gross Base Pay $" at bounding box center [459, 455] width 128 height 20
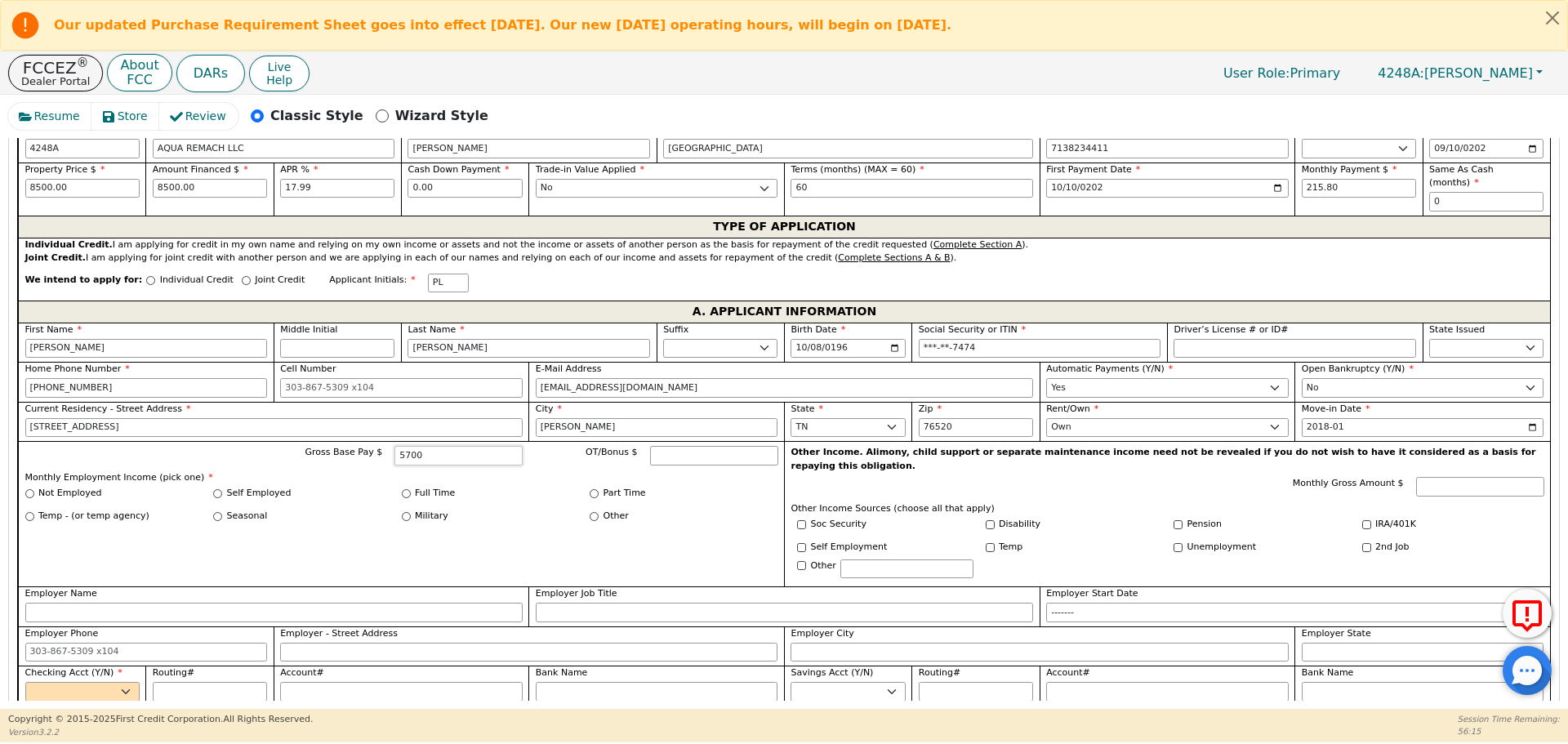
type input "5700"
click at [401, 490] on input "Full Time" at bounding box center [406, 494] width 9 height 9
radio input "true"
type input "5700.00"
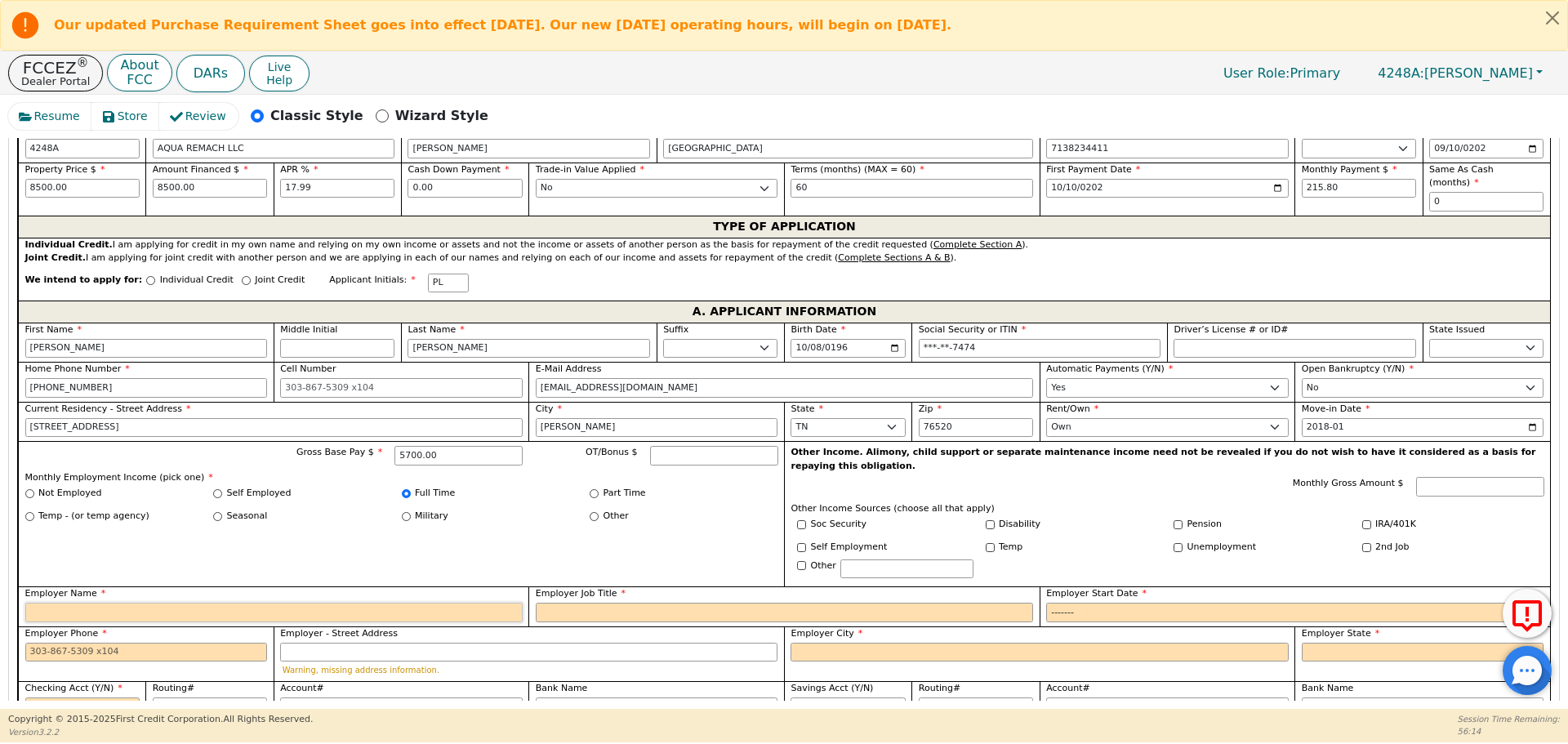
click at [404, 603] on input "Employer Name" at bounding box center [274, 613] width 497 height 20
type input "Smittys"
type input "Smittys mechanic"
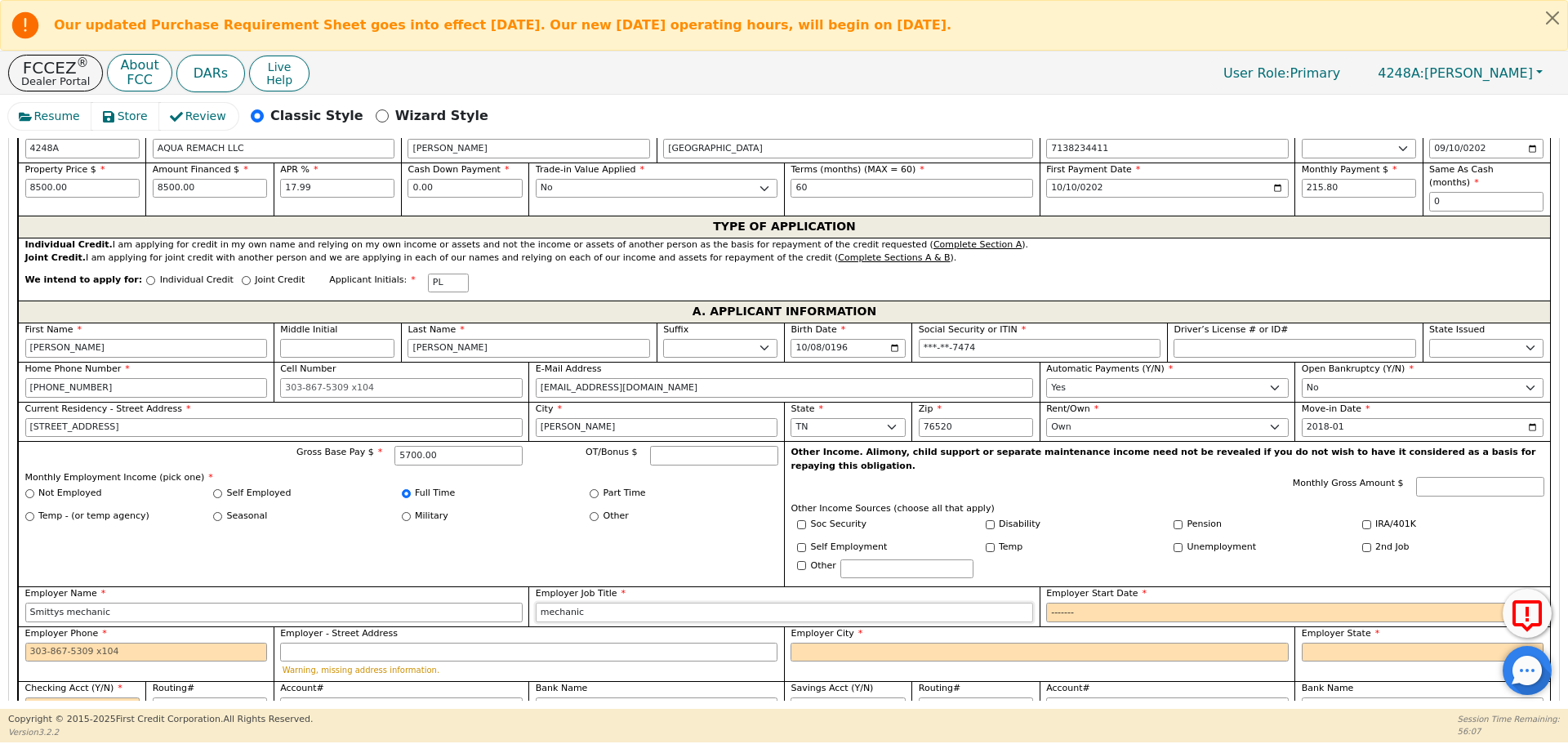
type input "mechanic"
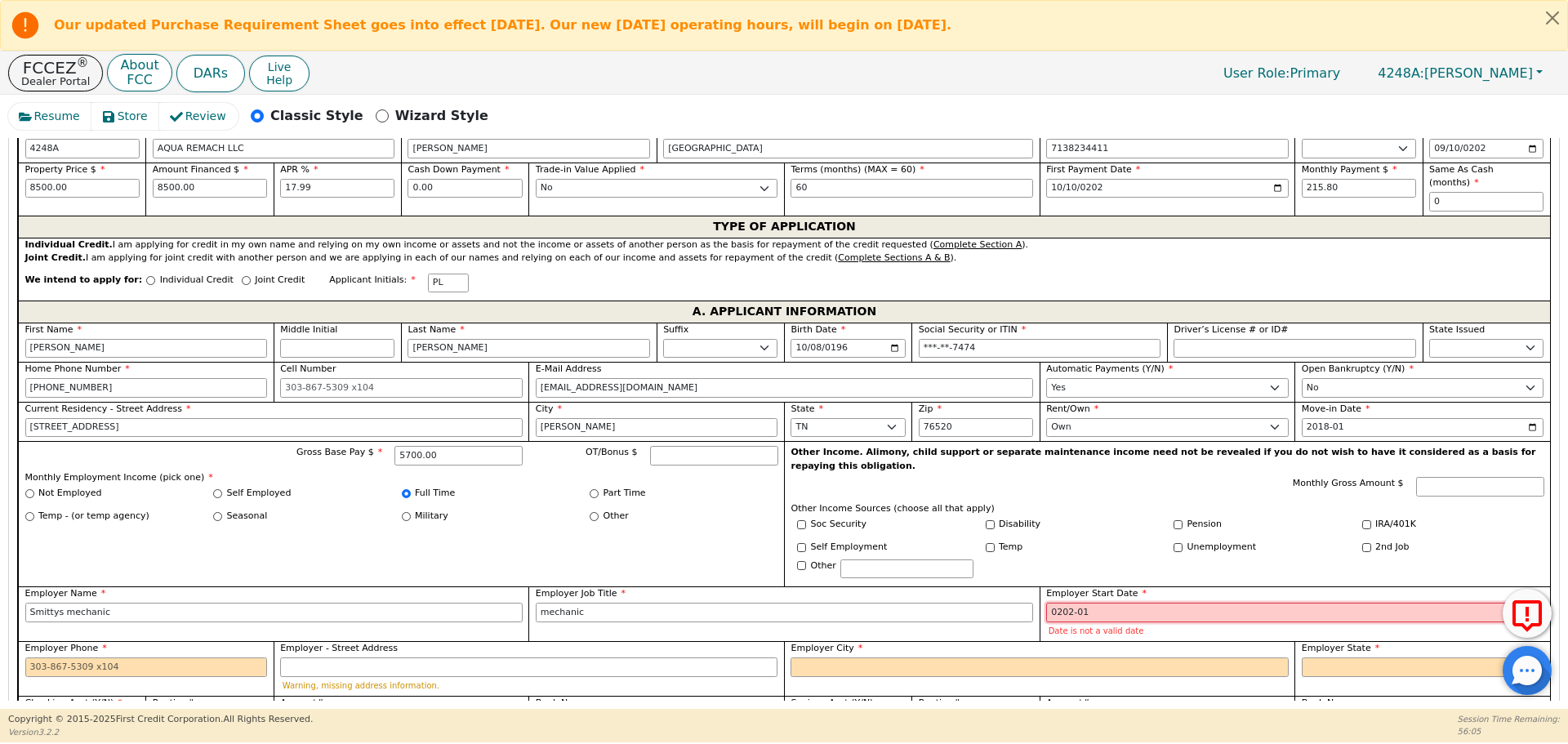
type input "2020-01"
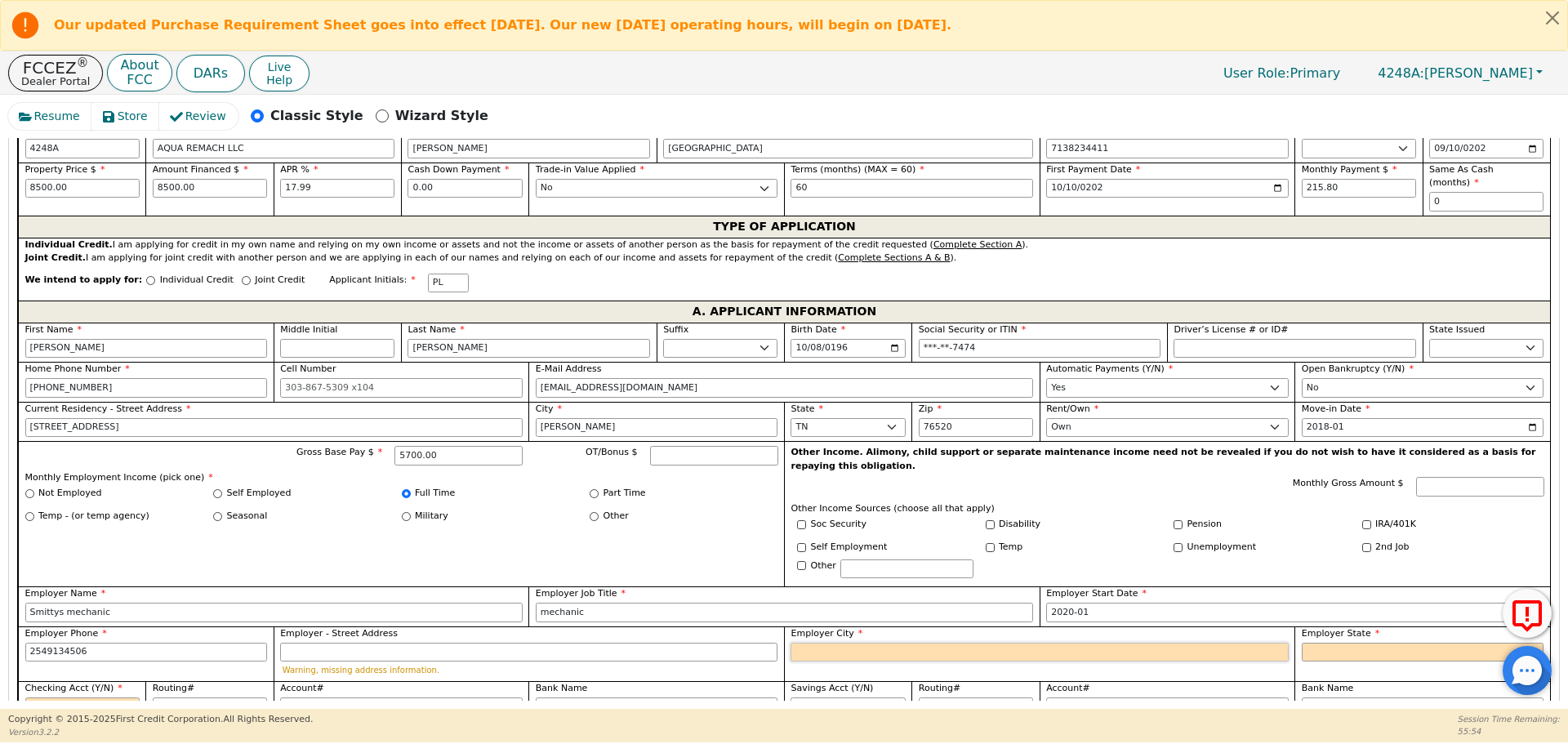
click at [915, 643] on input "Employer City" at bounding box center [1039, 652] width 497 height 20
type input "[PHONE_NUMBER]"
type input "[PERSON_NAME]"
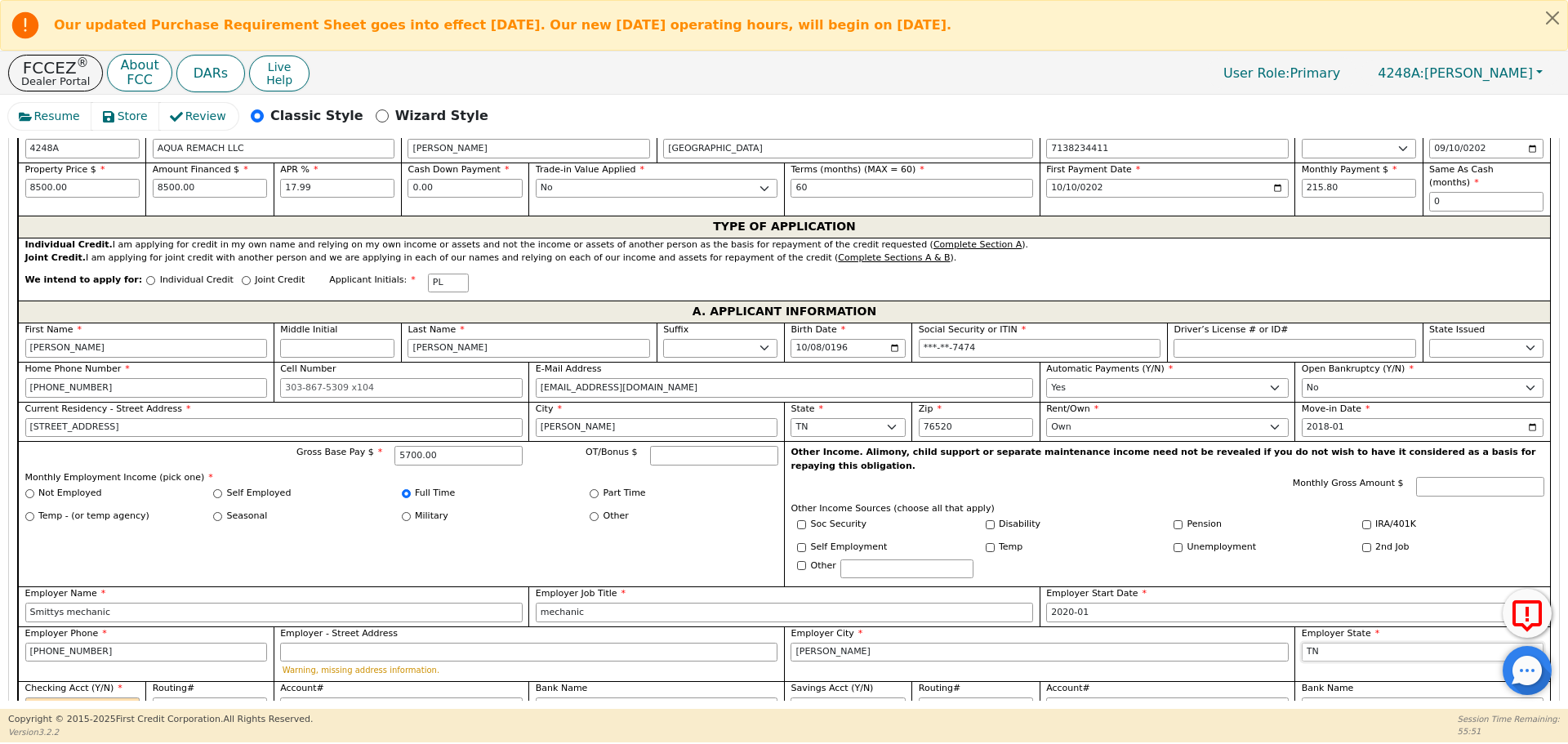
select select "[GEOGRAPHIC_DATA]"
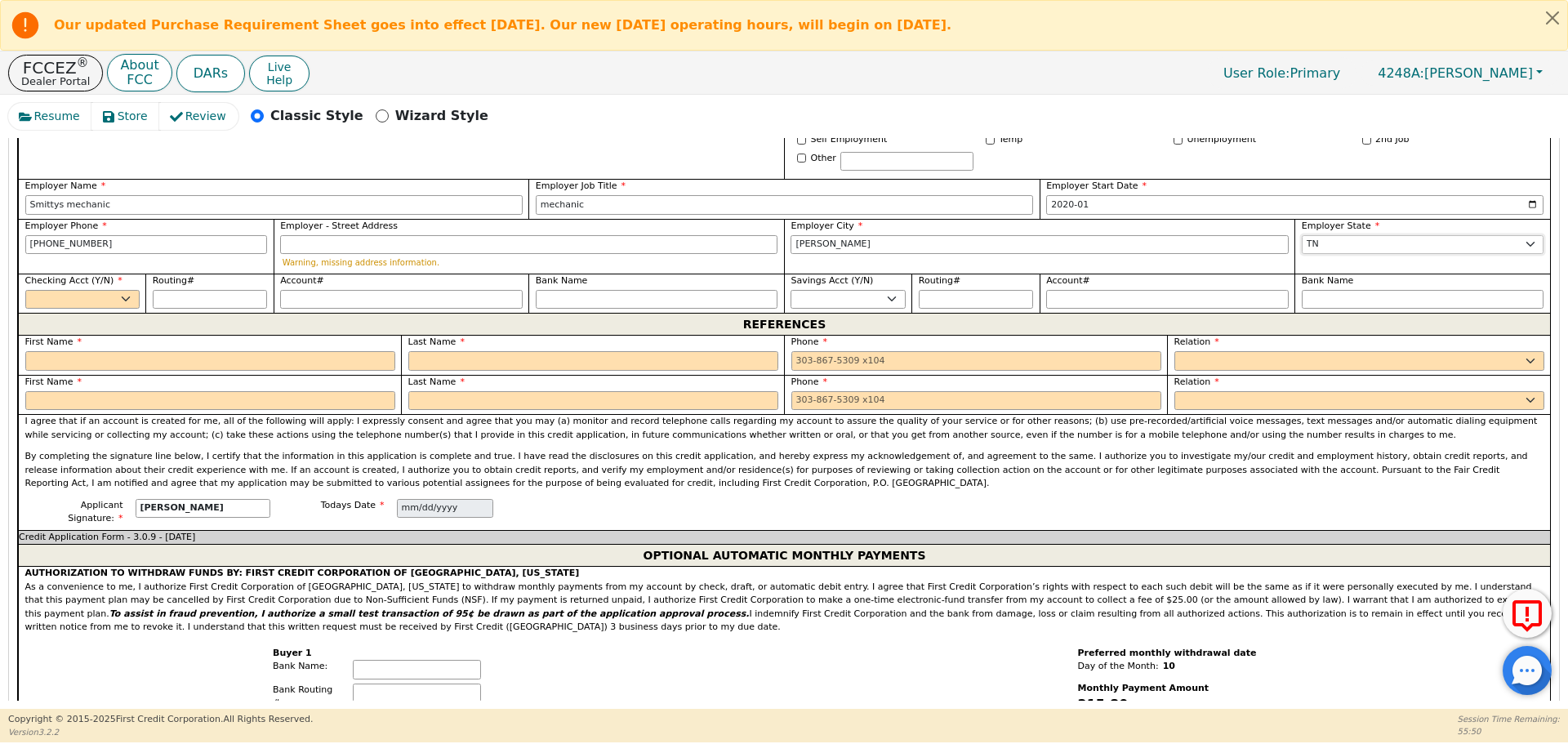
scroll to position [1249, 0]
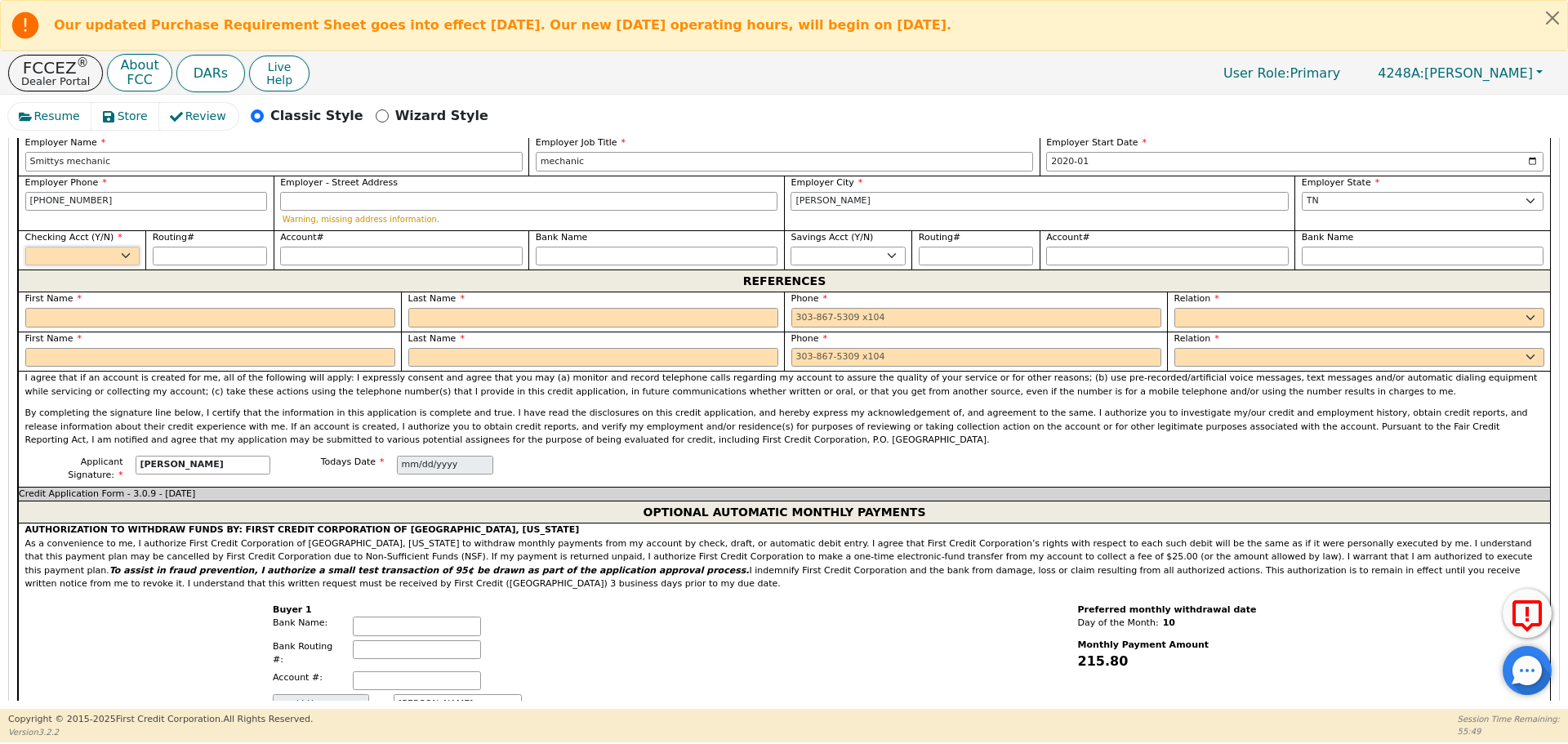
click at [87, 247] on select "Yes No" at bounding box center [83, 256] width 114 height 20
select select "y"
click at [25, 247] on select "Yes No" at bounding box center [83, 256] width 114 height 20
click at [102, 293] on label "First Name" at bounding box center [210, 299] width 369 height 14
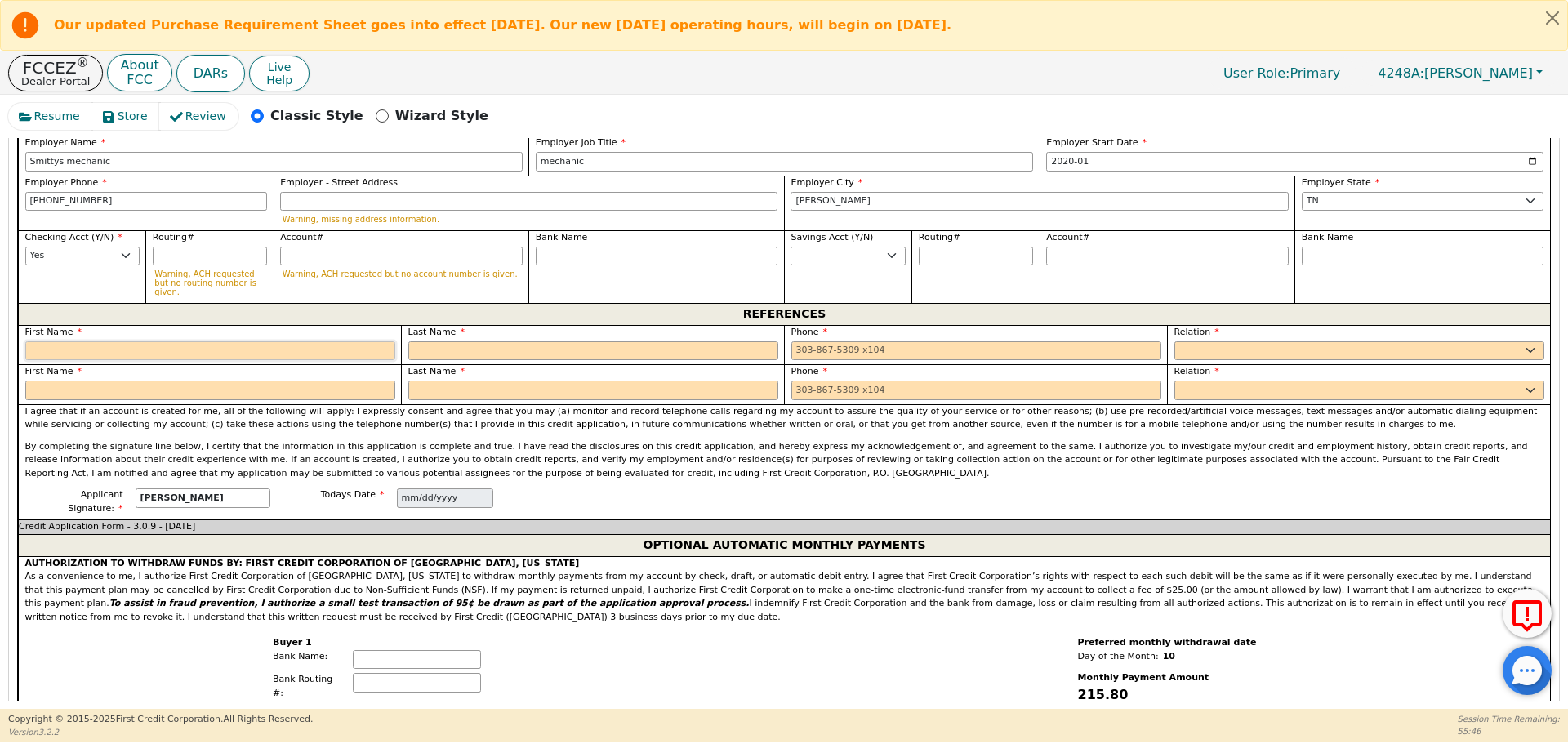
click at [140, 342] on input "text" at bounding box center [210, 351] width 369 height 20
type input "[PERSON_NAME]"
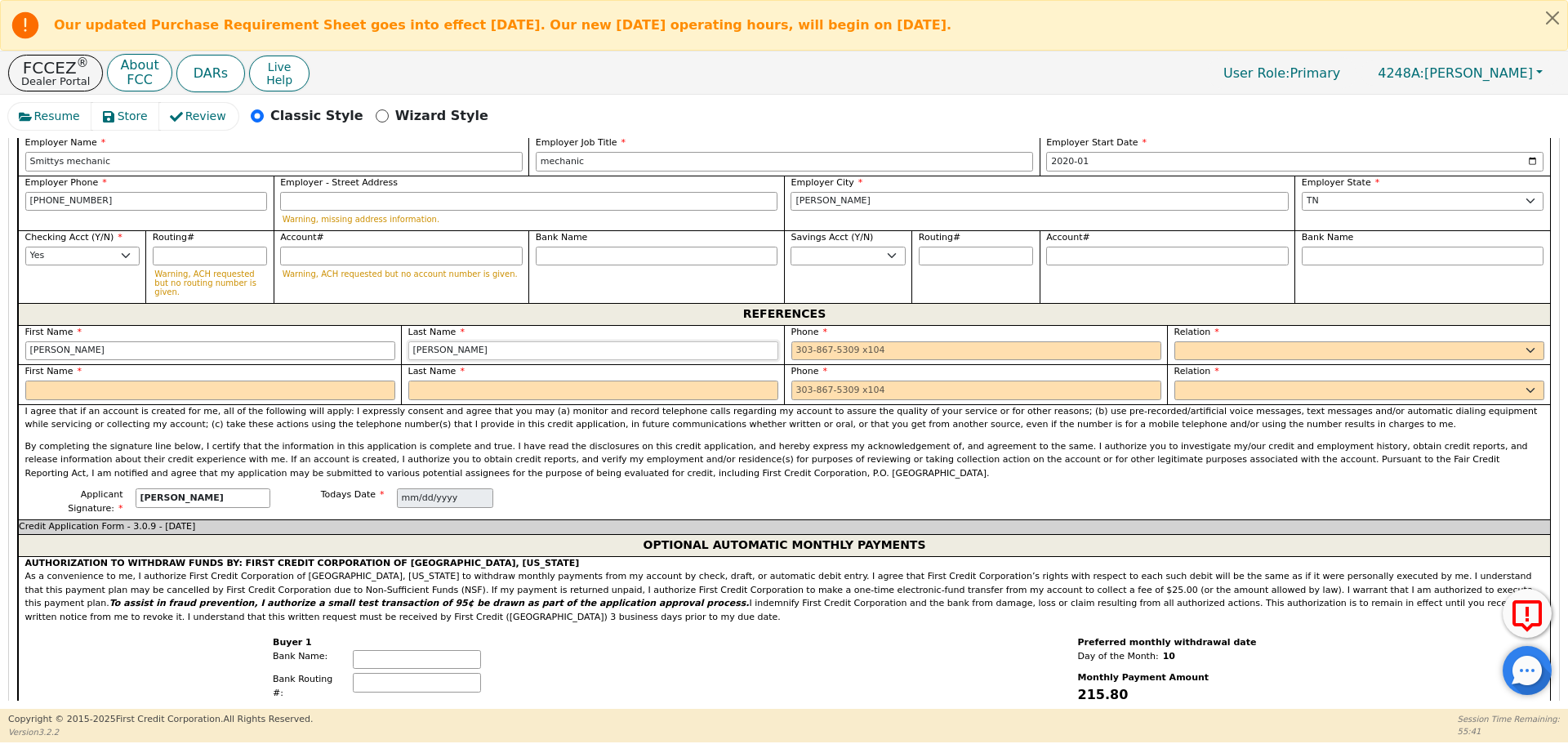
type input "[PERSON_NAME]"
type input "[PHONE_NUMBER]"
select select "FRIEND"
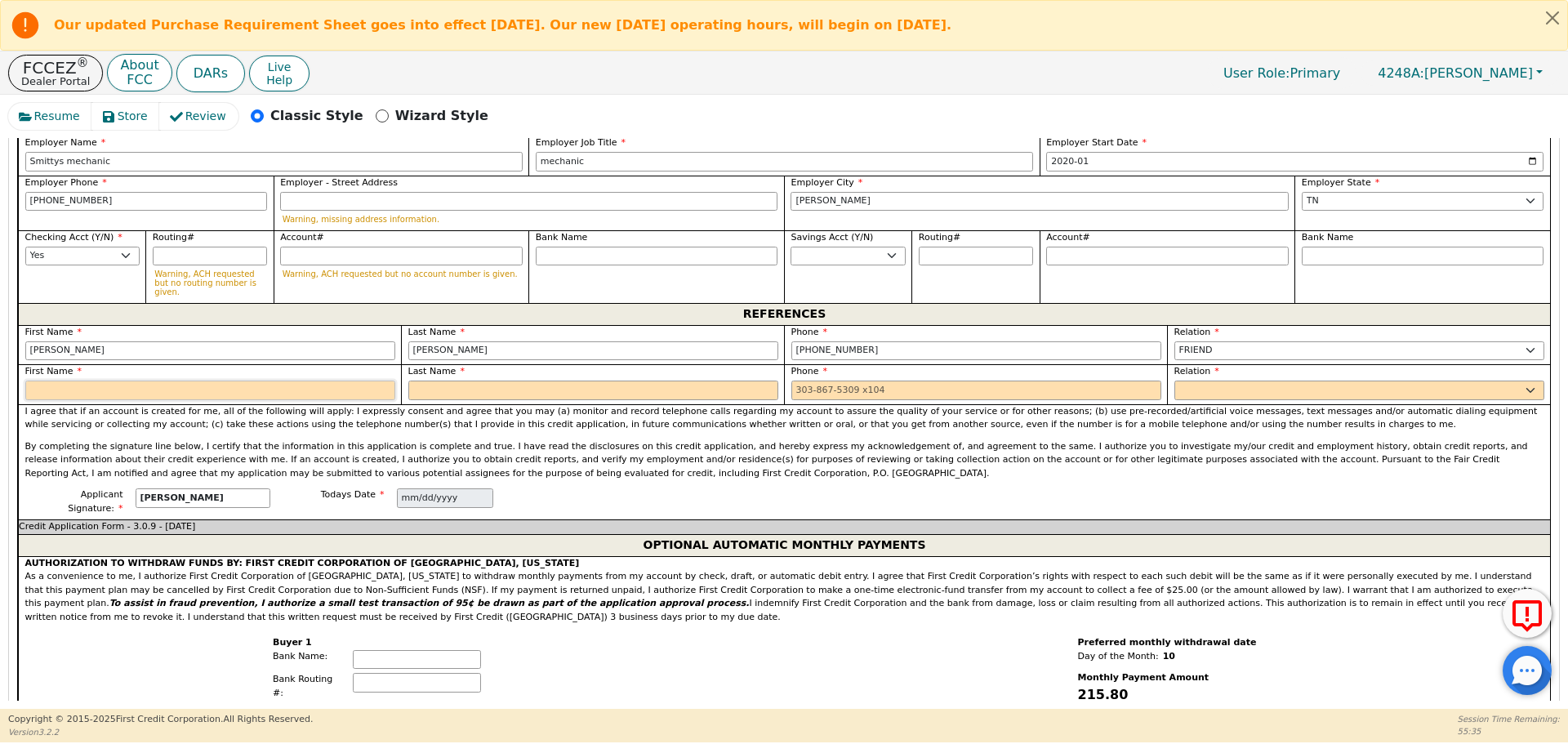
click at [61, 381] on input "text" at bounding box center [210, 390] width 369 height 20
type input "[PERSON_NAME]"
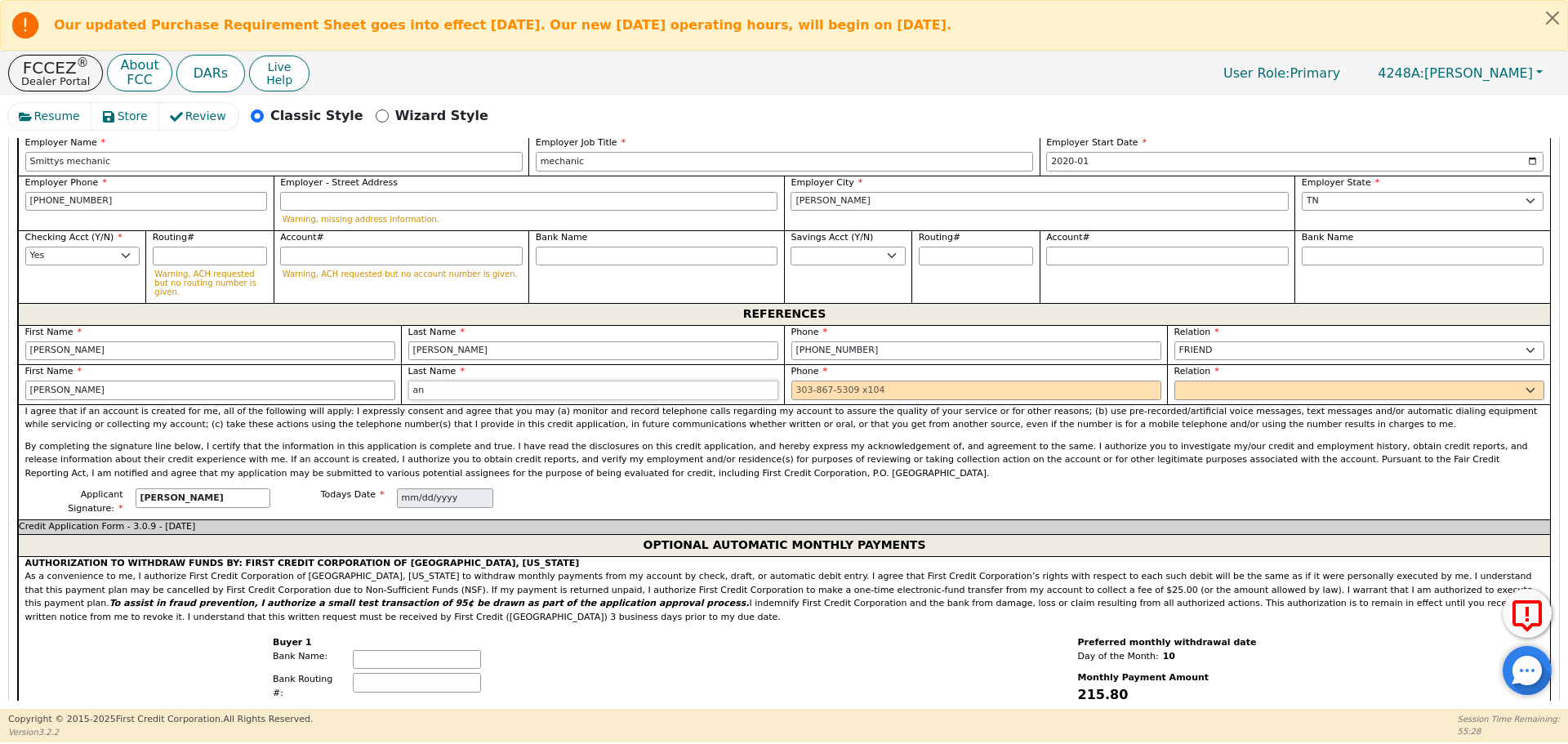
type input "a"
type input "[PERSON_NAME]"
type input "[PHONE_NUMBER]"
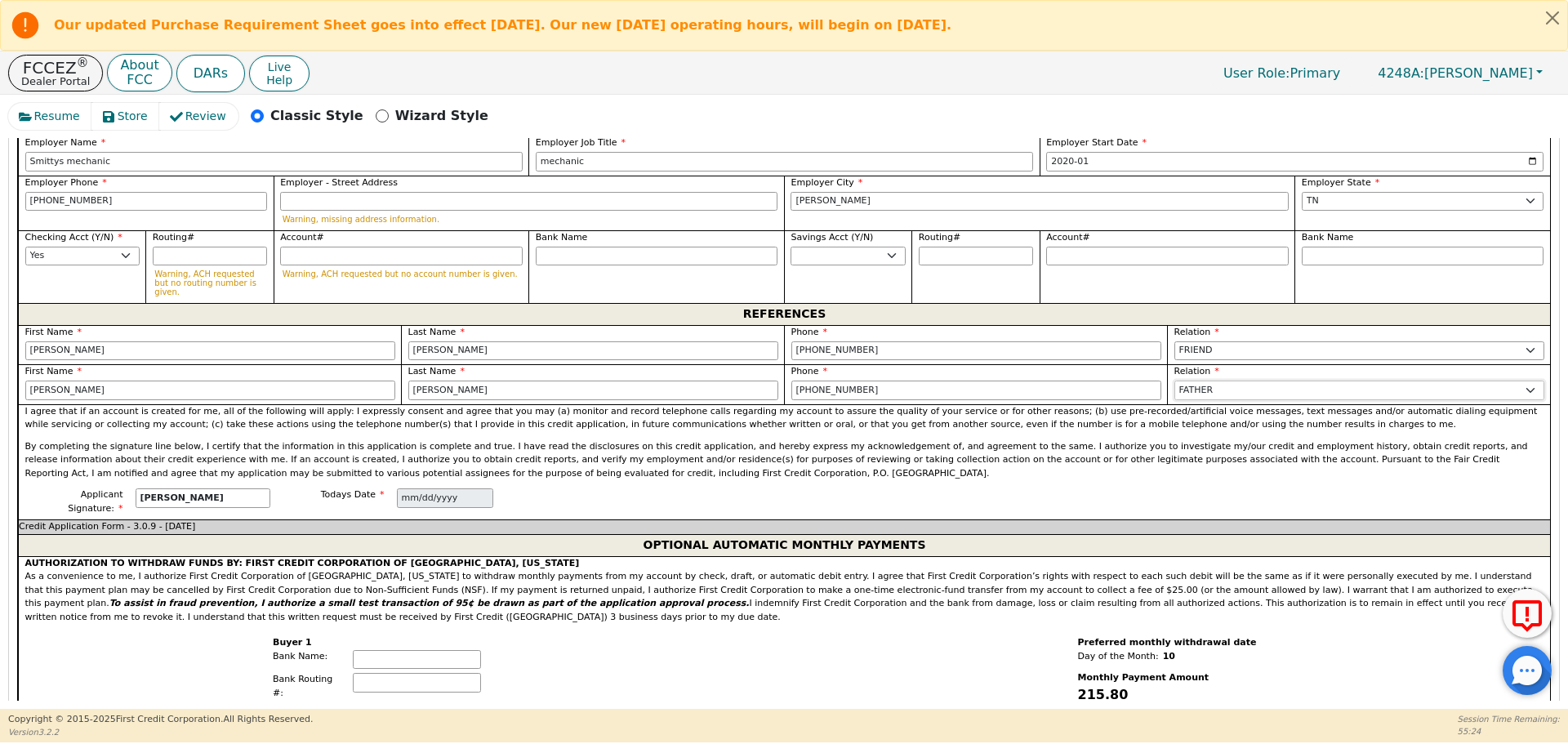
select select "FRIEND"
click at [677, 520] on div "Credit Application Form - 3.0.9 - [DATE]" at bounding box center [784, 527] width 1532 height 15
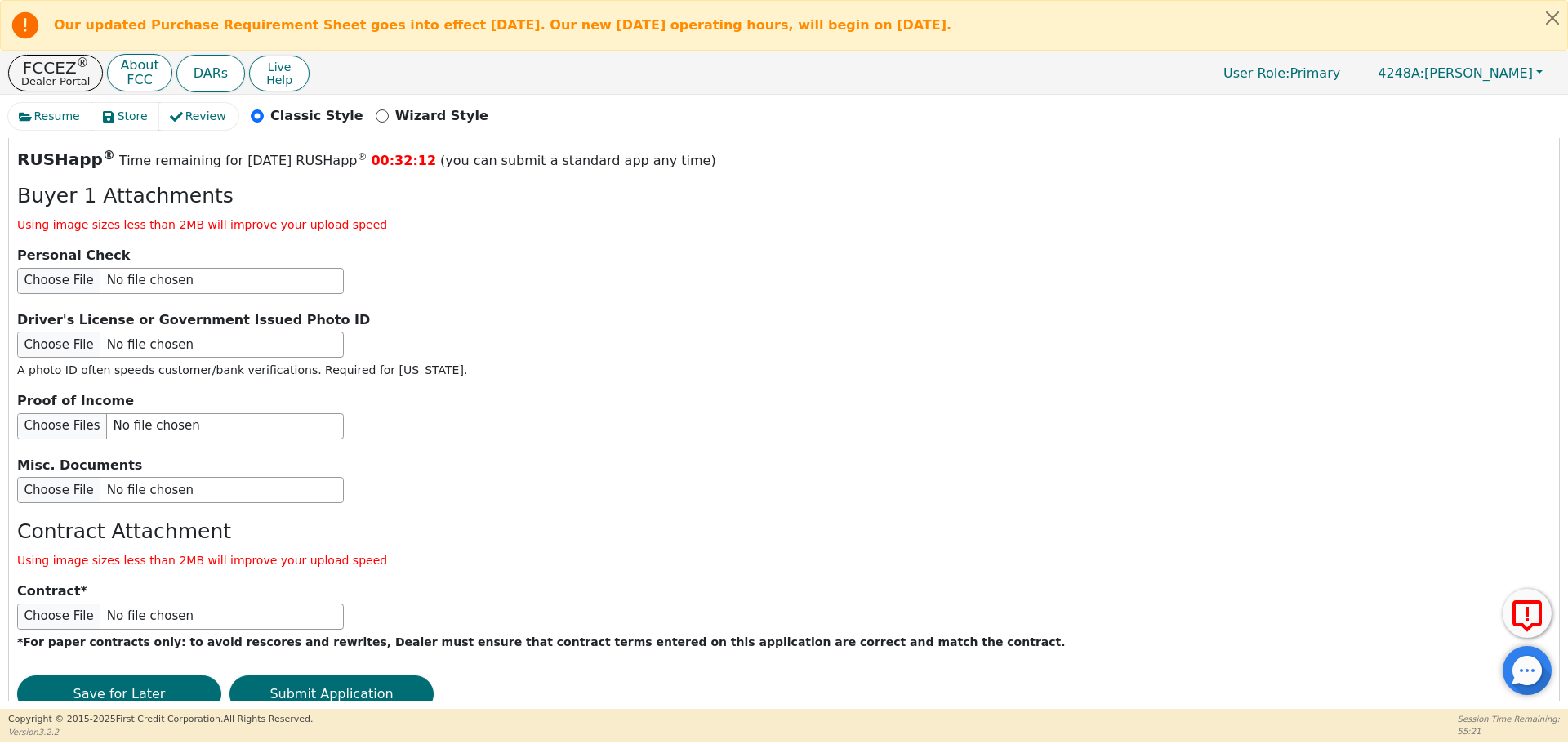
scroll to position [1941, 0]
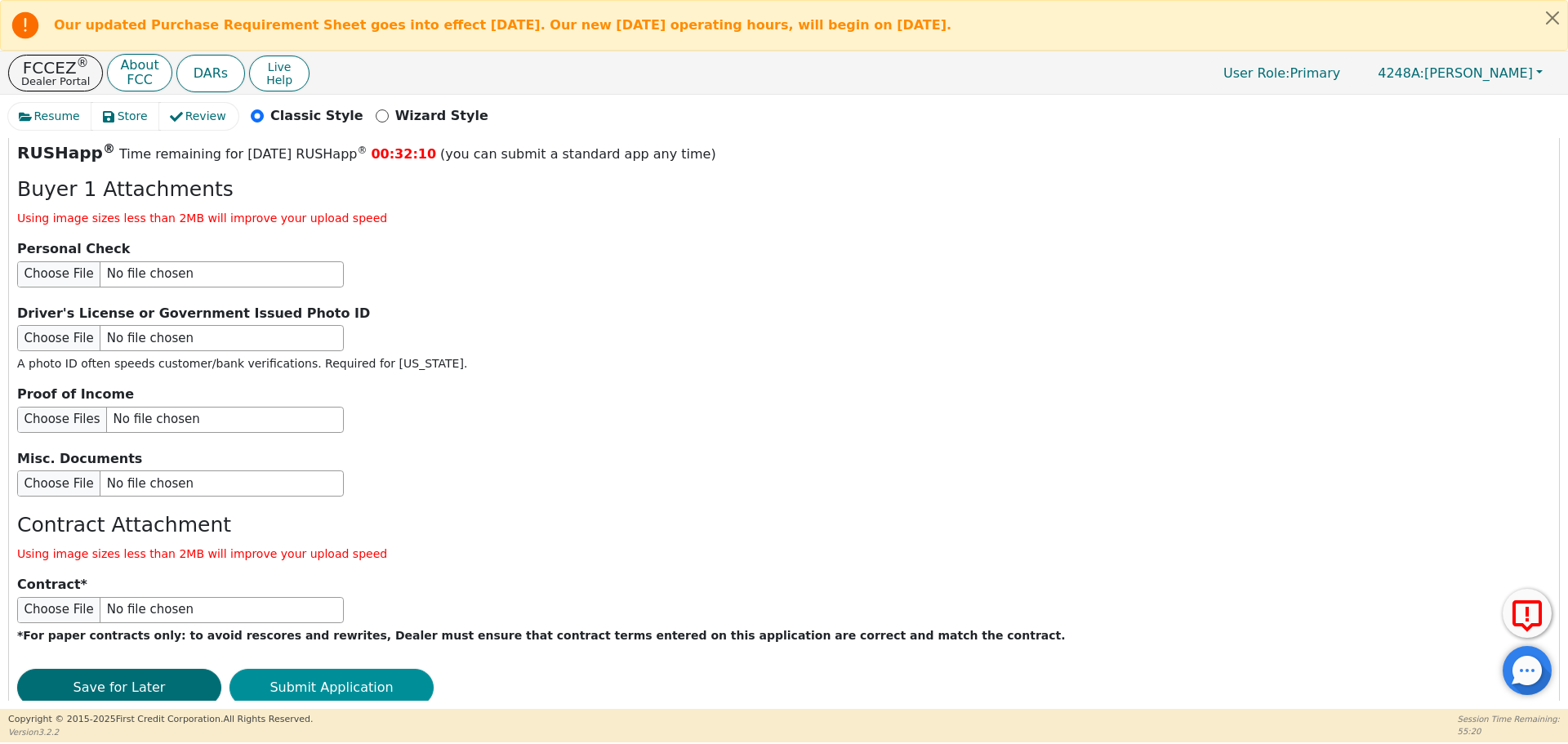
click at [325, 669] on button "Submit Application" at bounding box center [332, 688] width 204 height 38
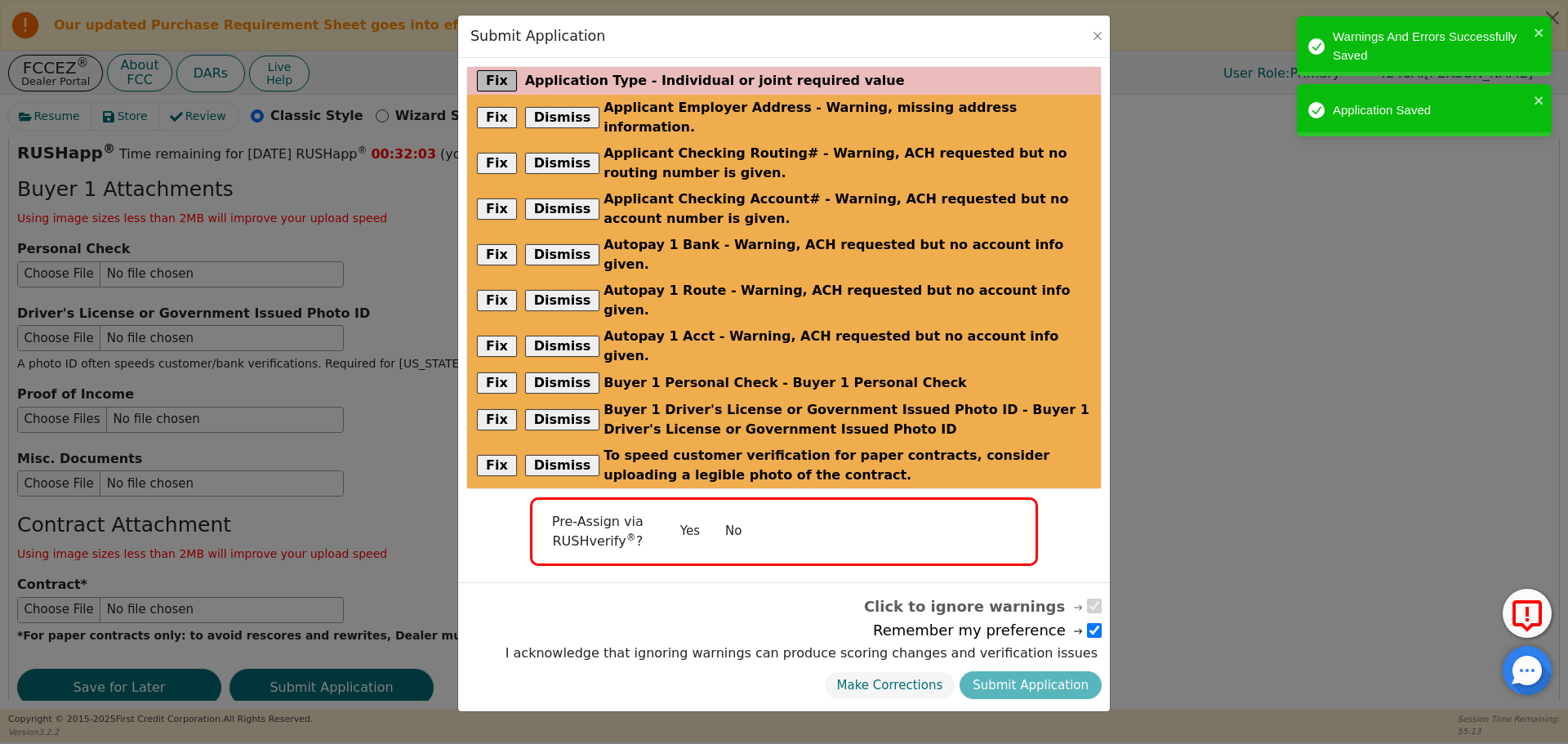
click at [503, 81] on button "Fix" at bounding box center [497, 81] width 40 height 22
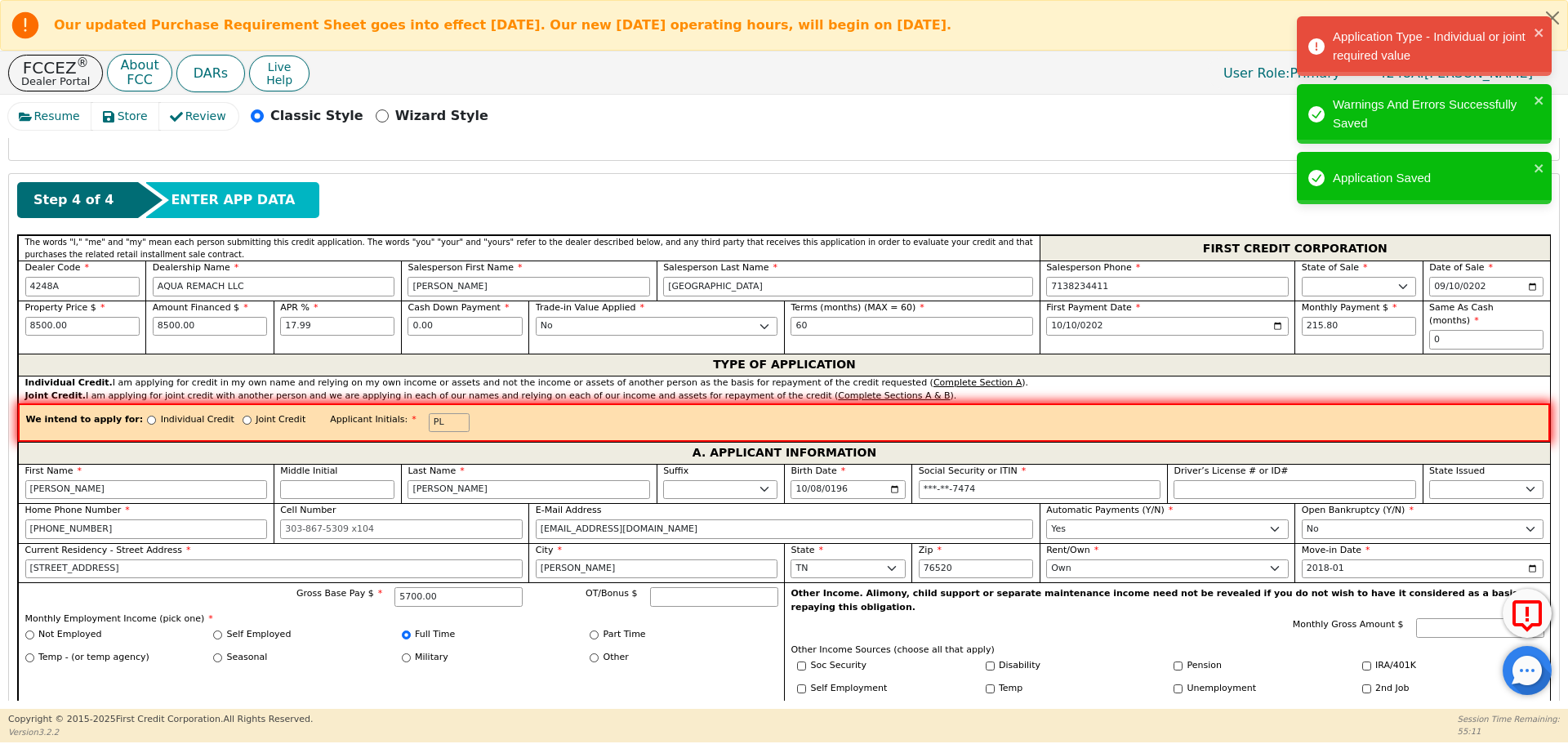
scroll to position [649, 0]
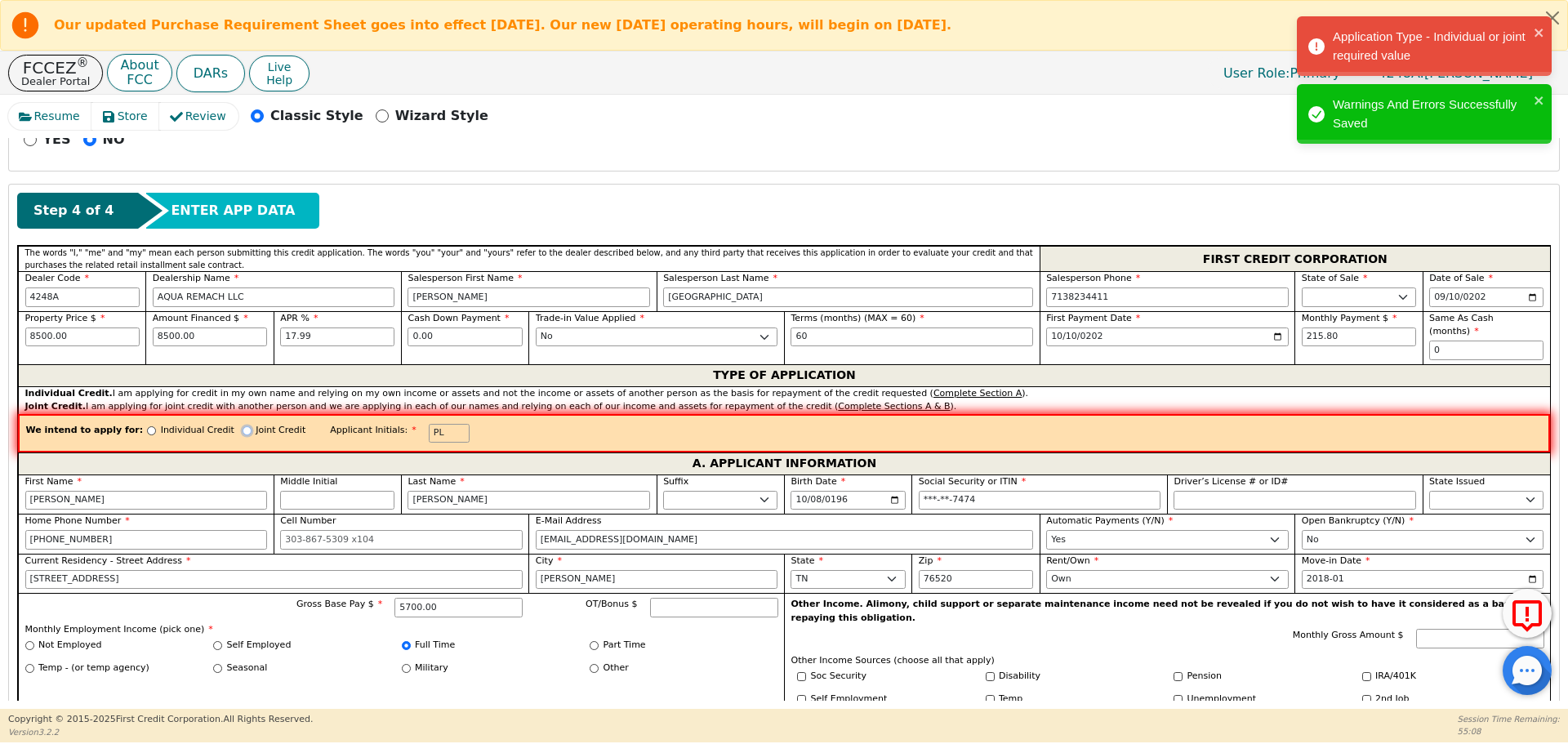
click at [243, 427] on input "Joint Credit" at bounding box center [248, 432] width 9 height 9
radio input "true"
click at [147, 433] on input "Individual Credit" at bounding box center [152, 433] width 9 height 9
radio input "true"
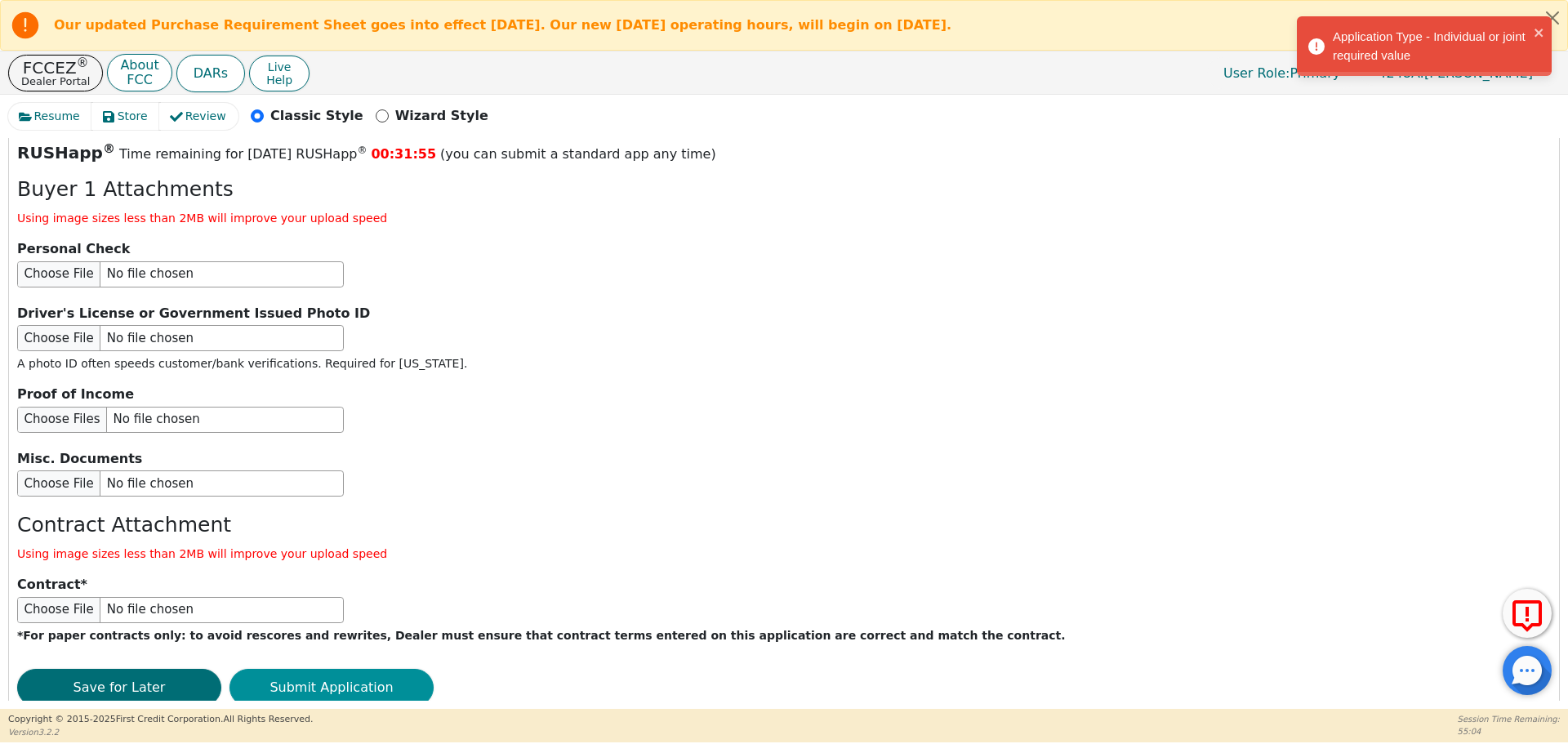
click at [303, 669] on button "Submit Application" at bounding box center [332, 688] width 204 height 38
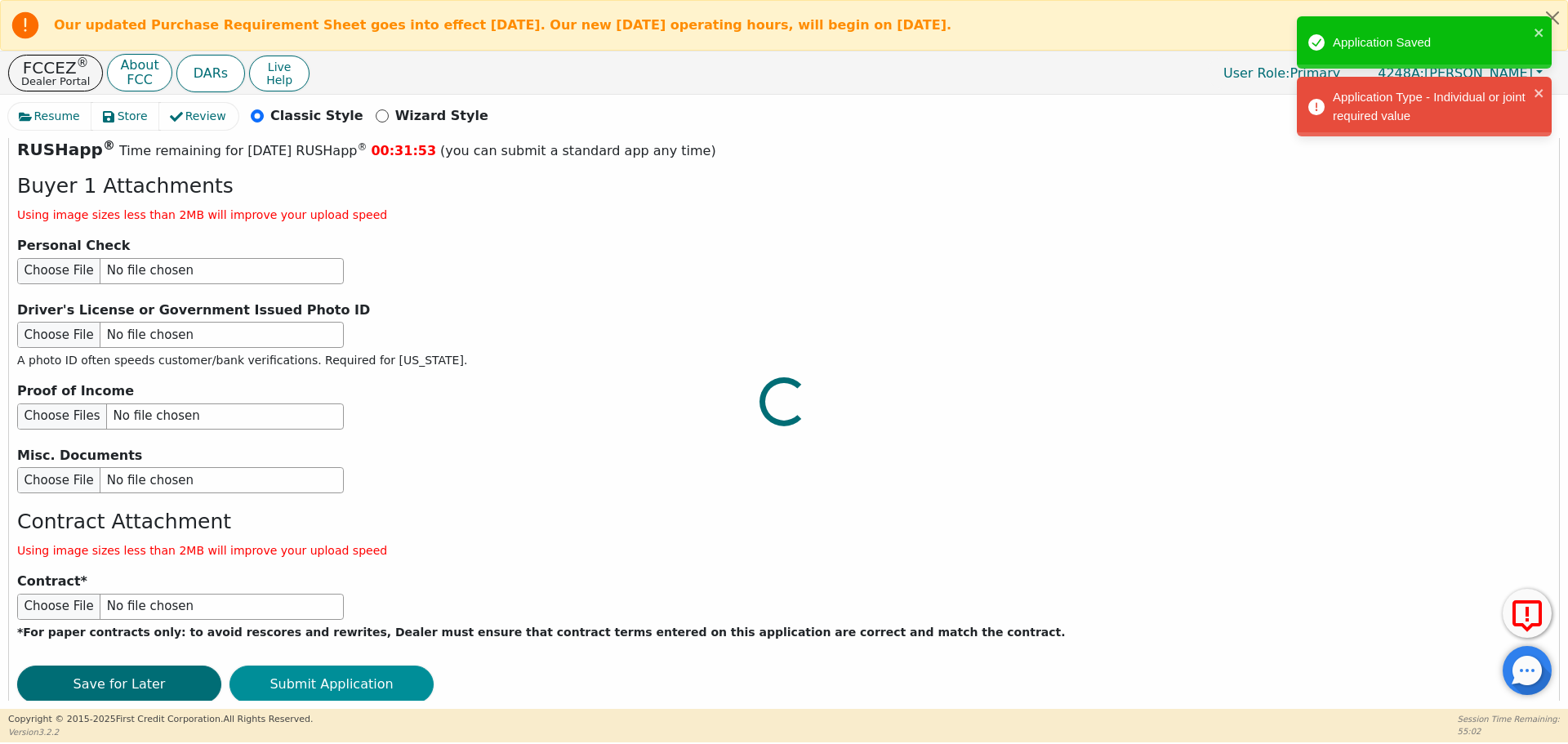
scroll to position [1941, 0]
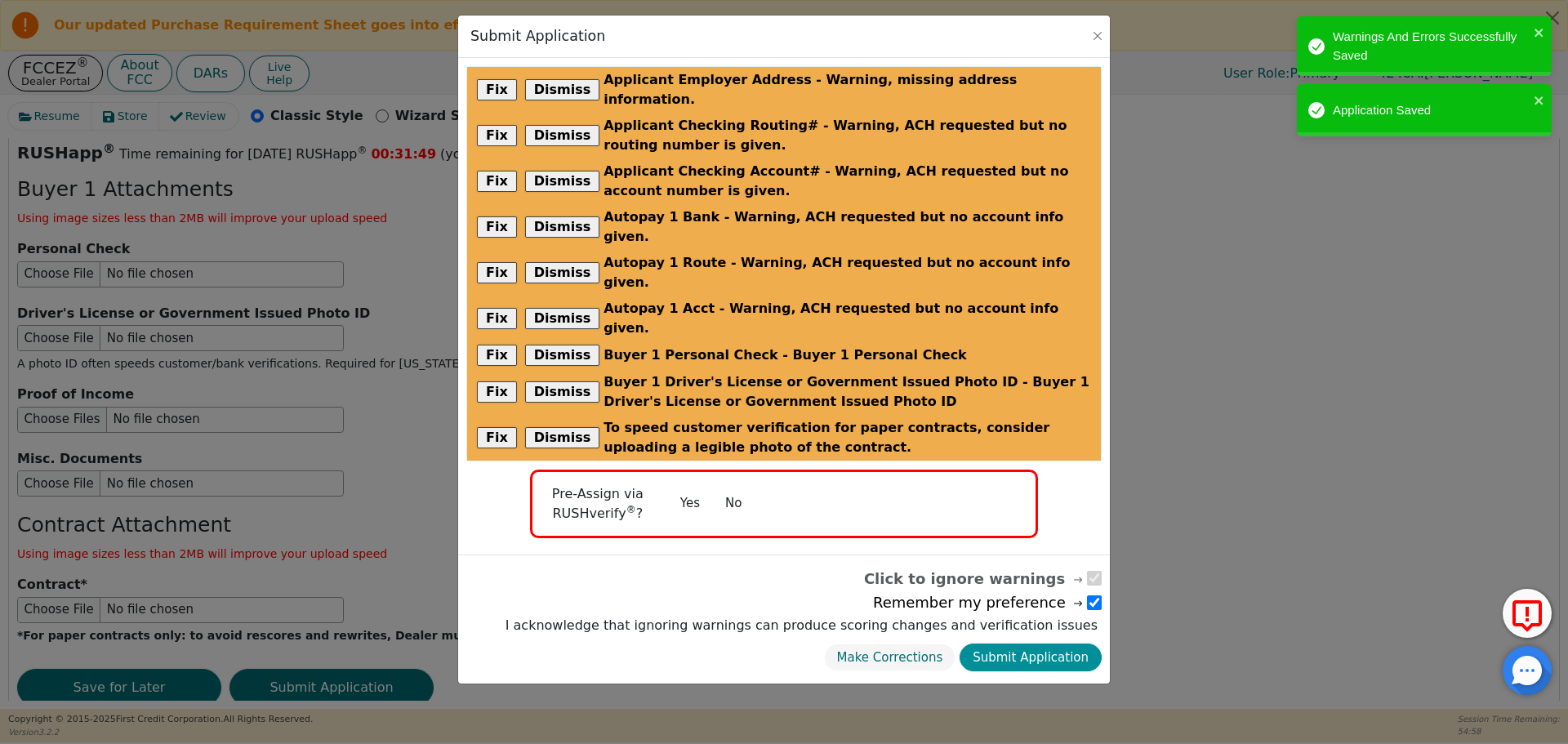
click at [1023, 644] on button "Submit Application" at bounding box center [1031, 658] width 143 height 28
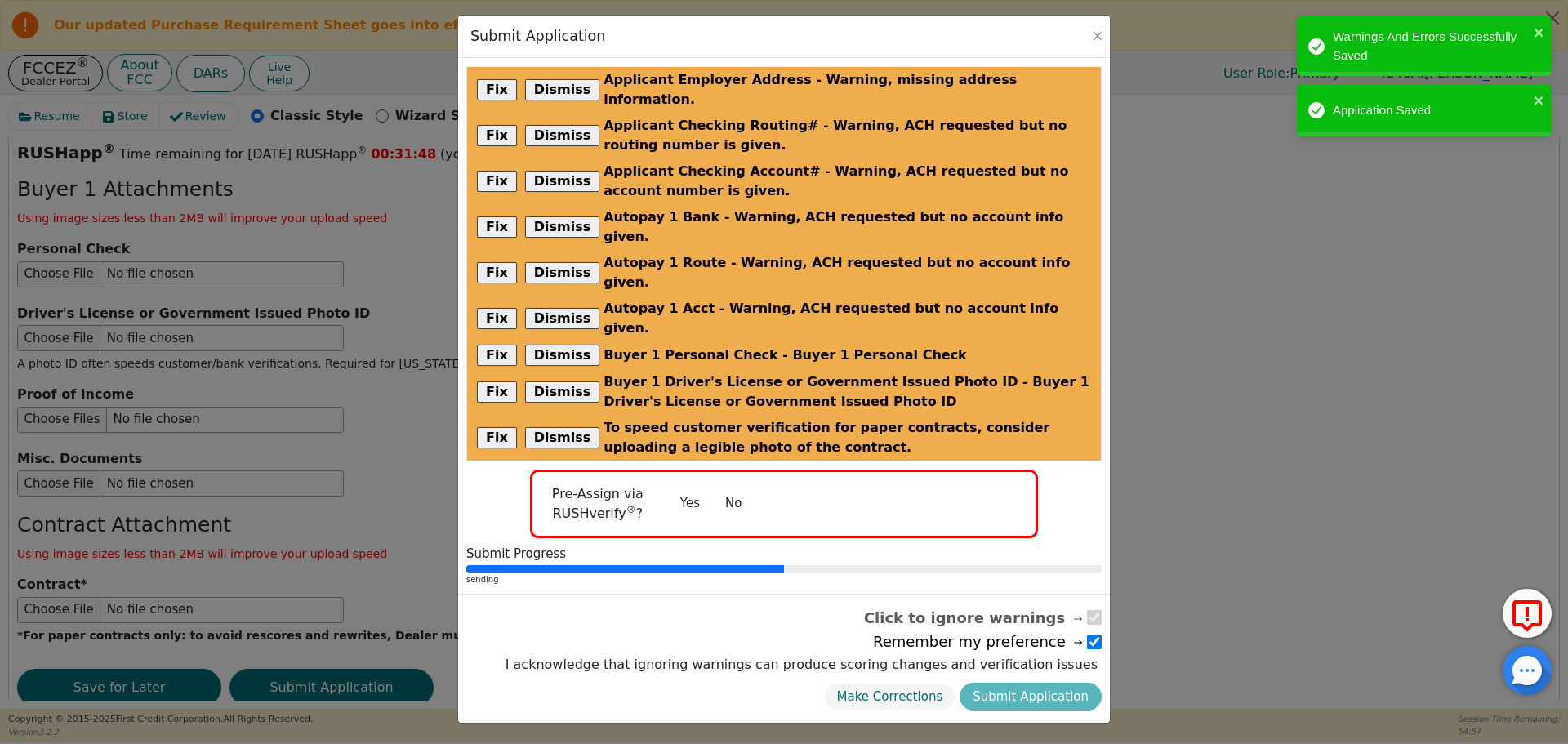
radio input "false"
checkbox input "false"
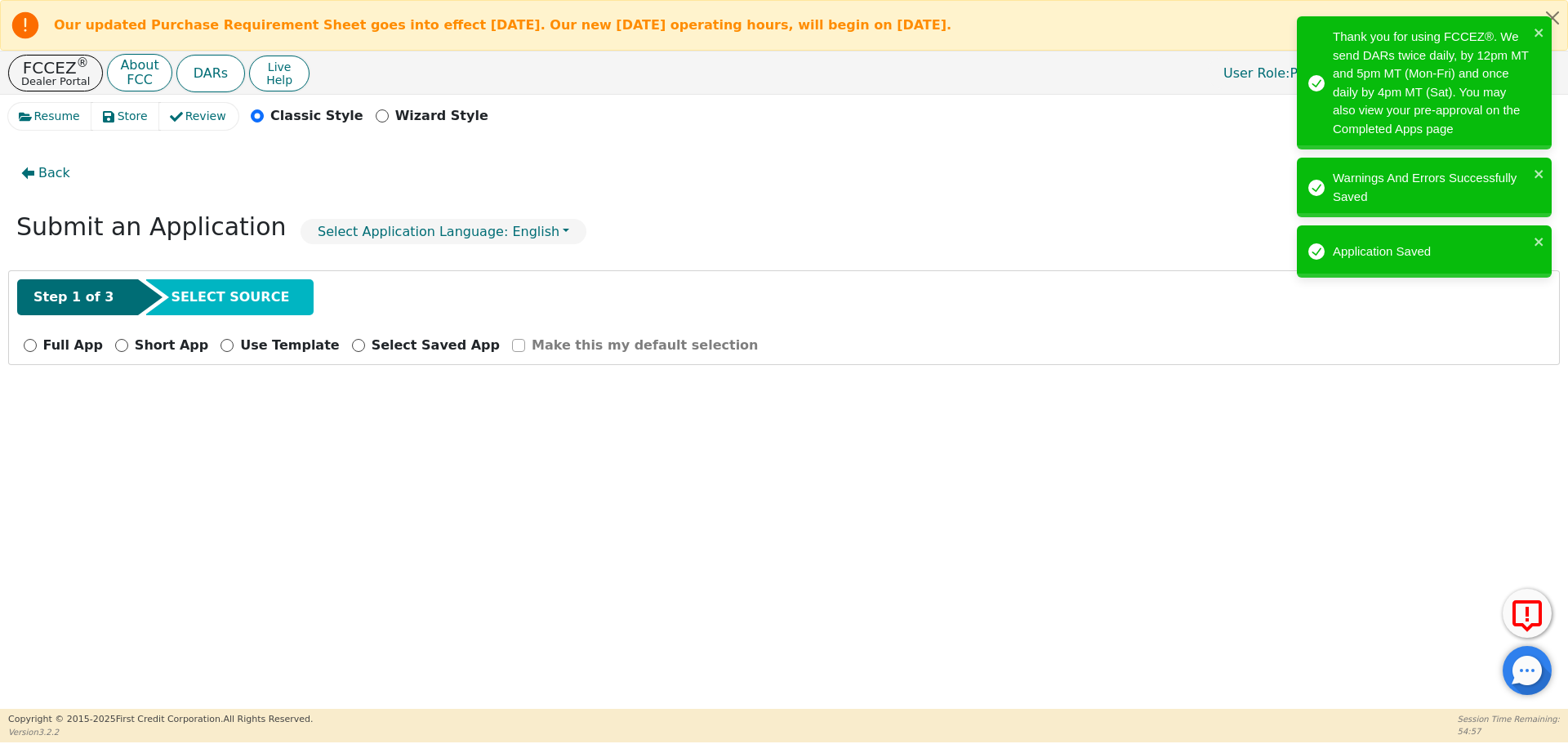
scroll to position [0, 0]
